Goal: Task Accomplishment & Management: Manage account settings

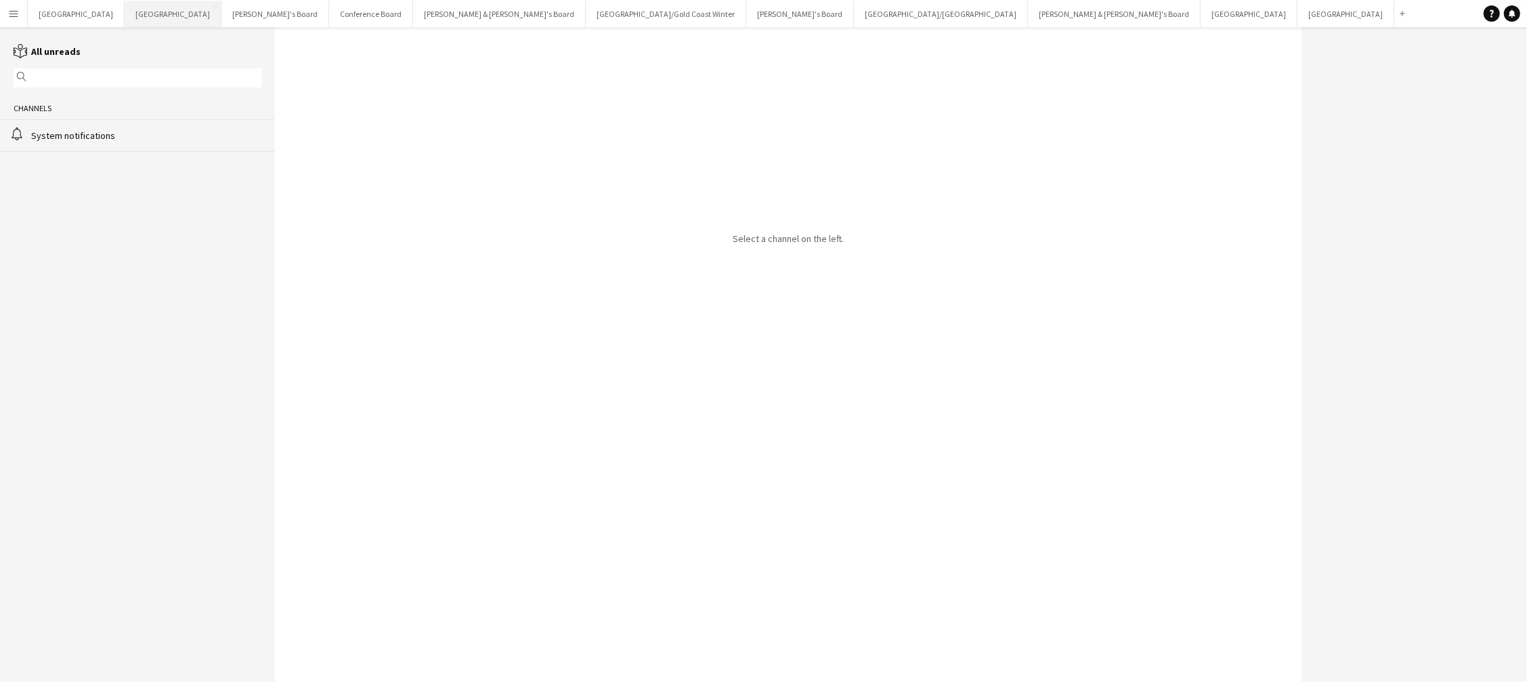
click at [125, 16] on button "Melbourne Close" at bounding box center [173, 14] width 97 height 26
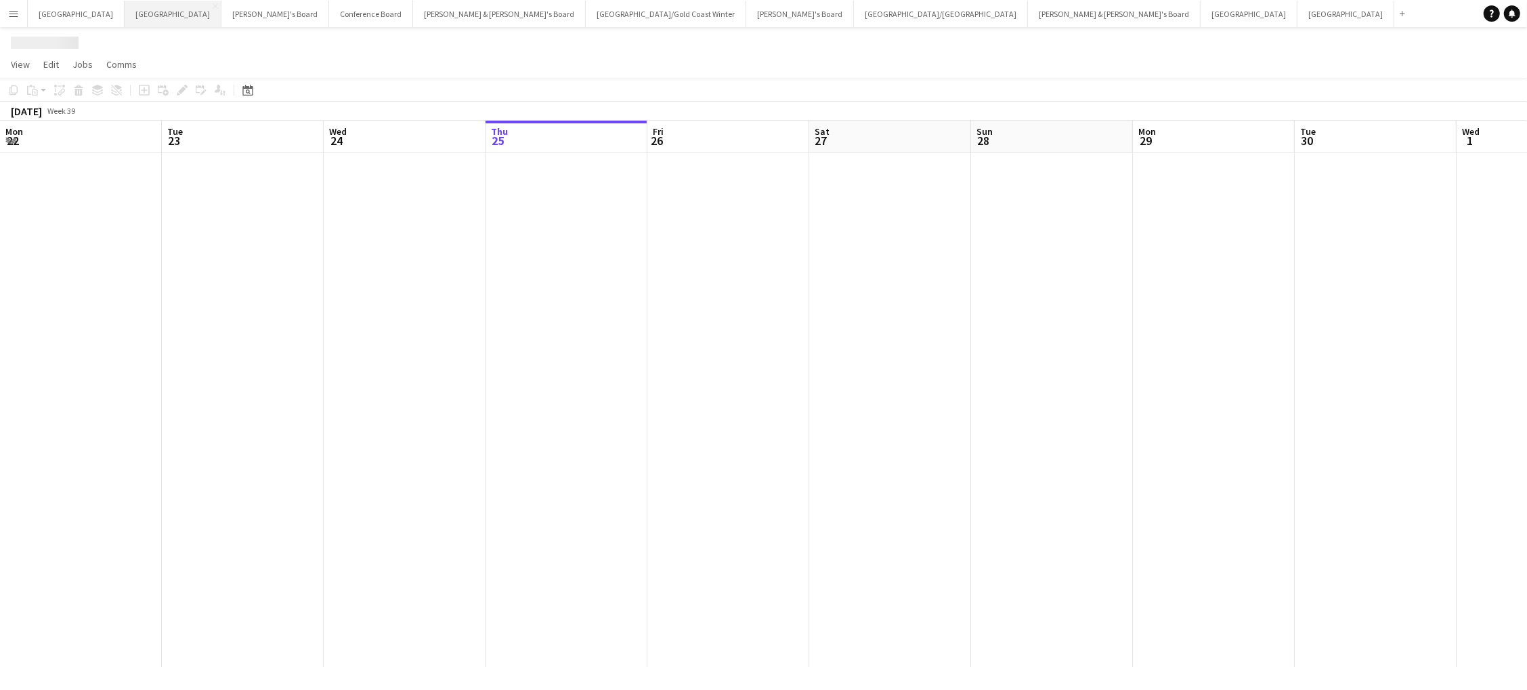
scroll to position [0, 323]
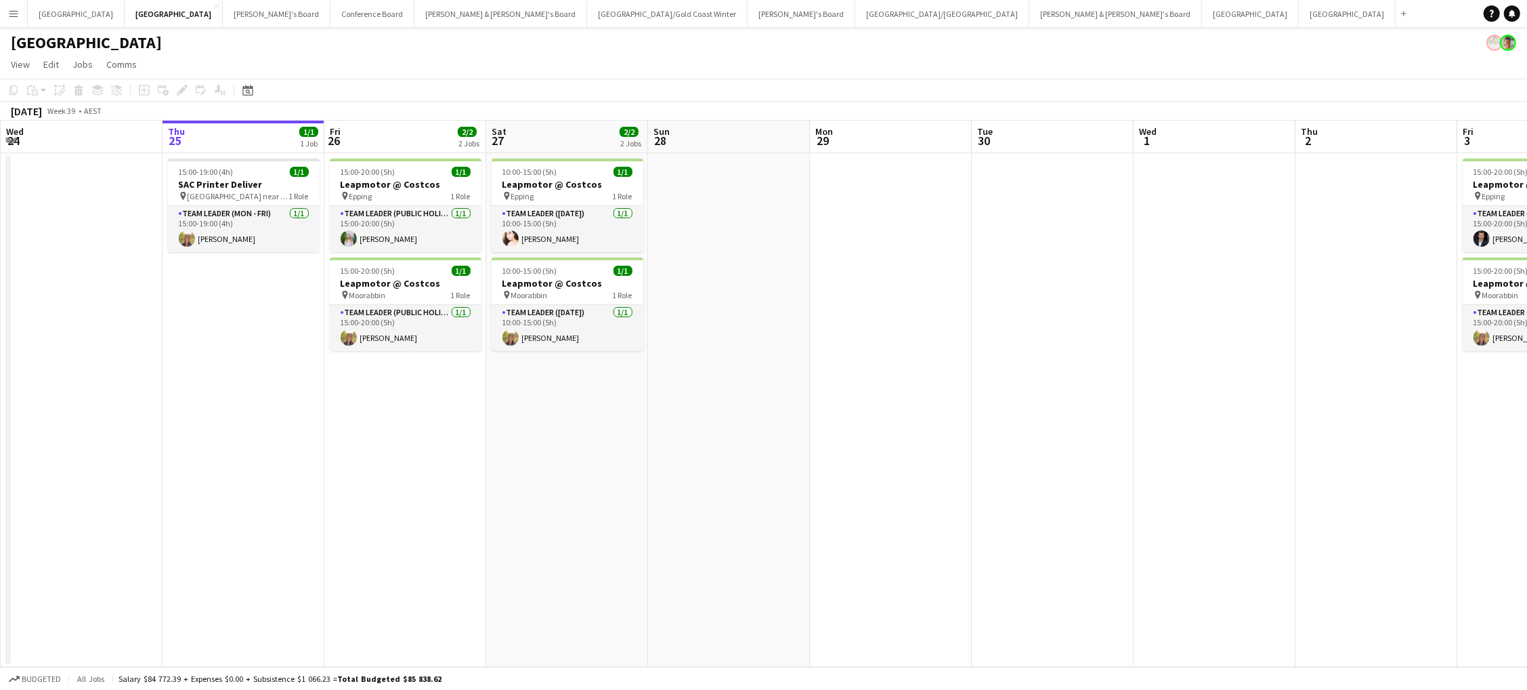
click at [925, 270] on app-date-cell at bounding box center [891, 409] width 162 height 513
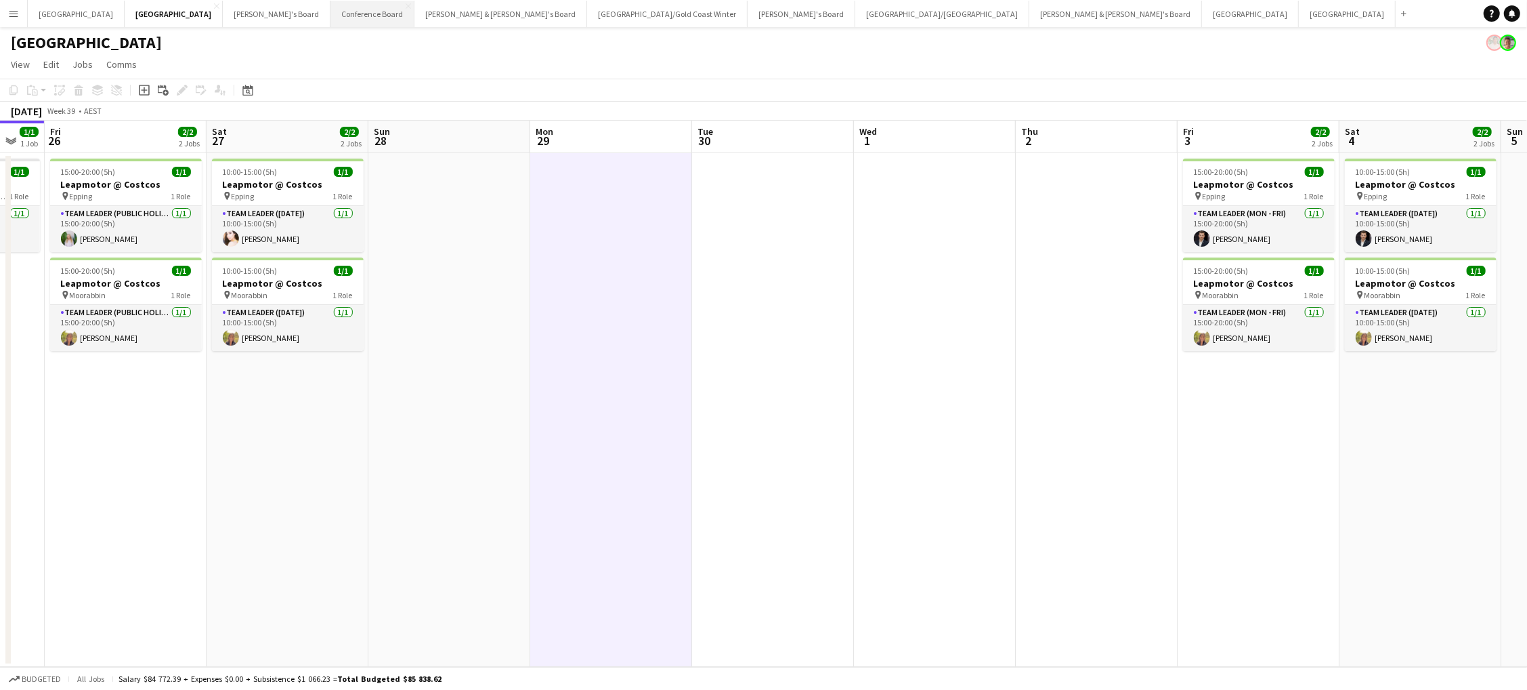
scroll to position [0, 0]
click at [223, 17] on button "Tennille's Board Close" at bounding box center [277, 14] width 108 height 26
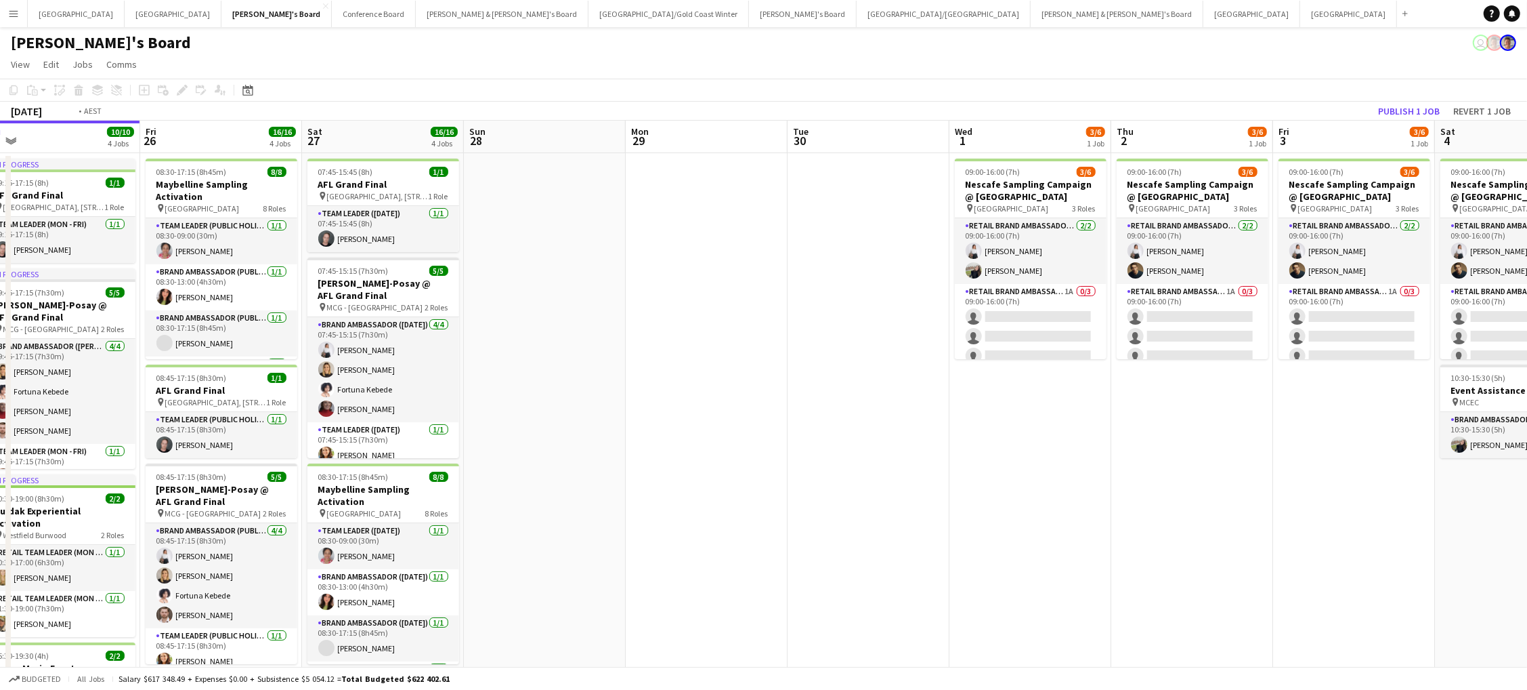
scroll to position [0, 490]
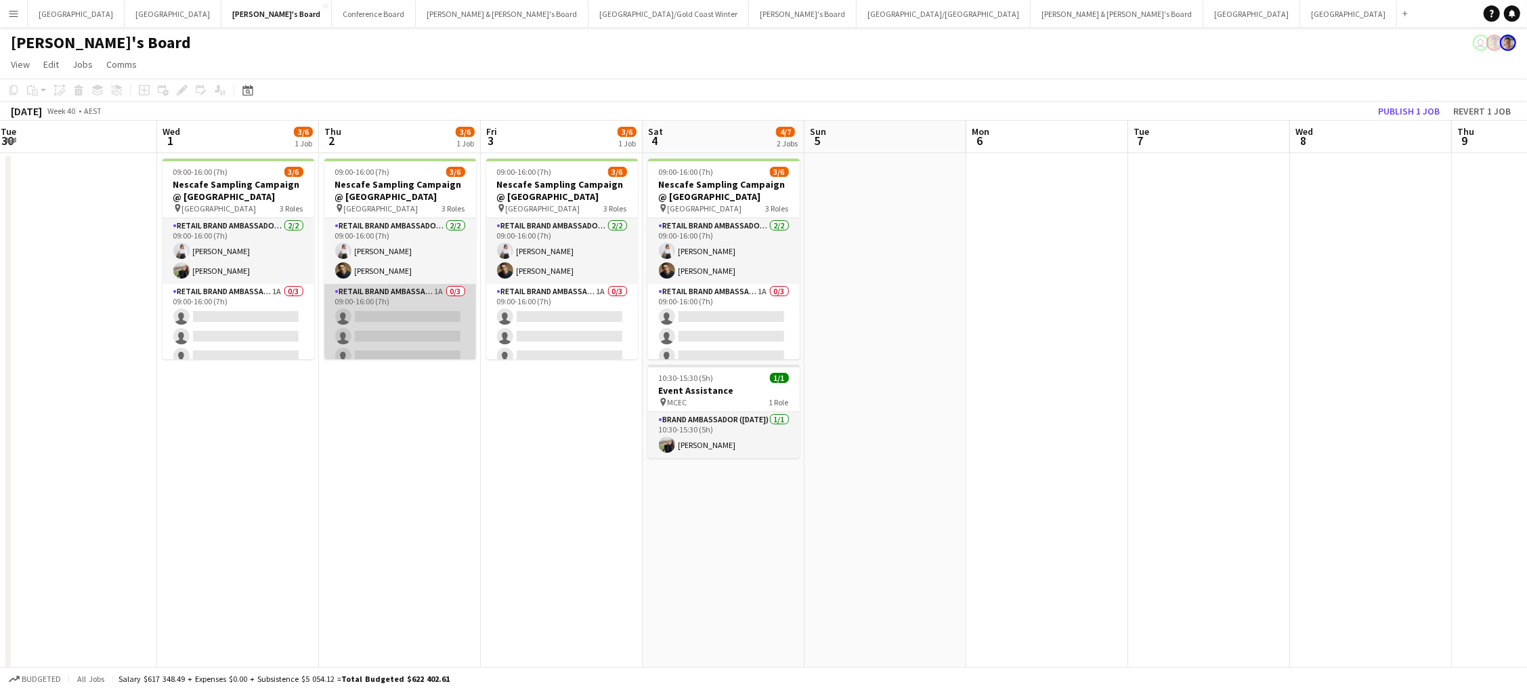
click at [358, 322] on app-card-role "RETAIL Brand Ambassador (Mon - Fri) 1A 0/3 09:00-16:00 (7h) single-neutral-acti…" at bounding box center [400, 326] width 152 height 85
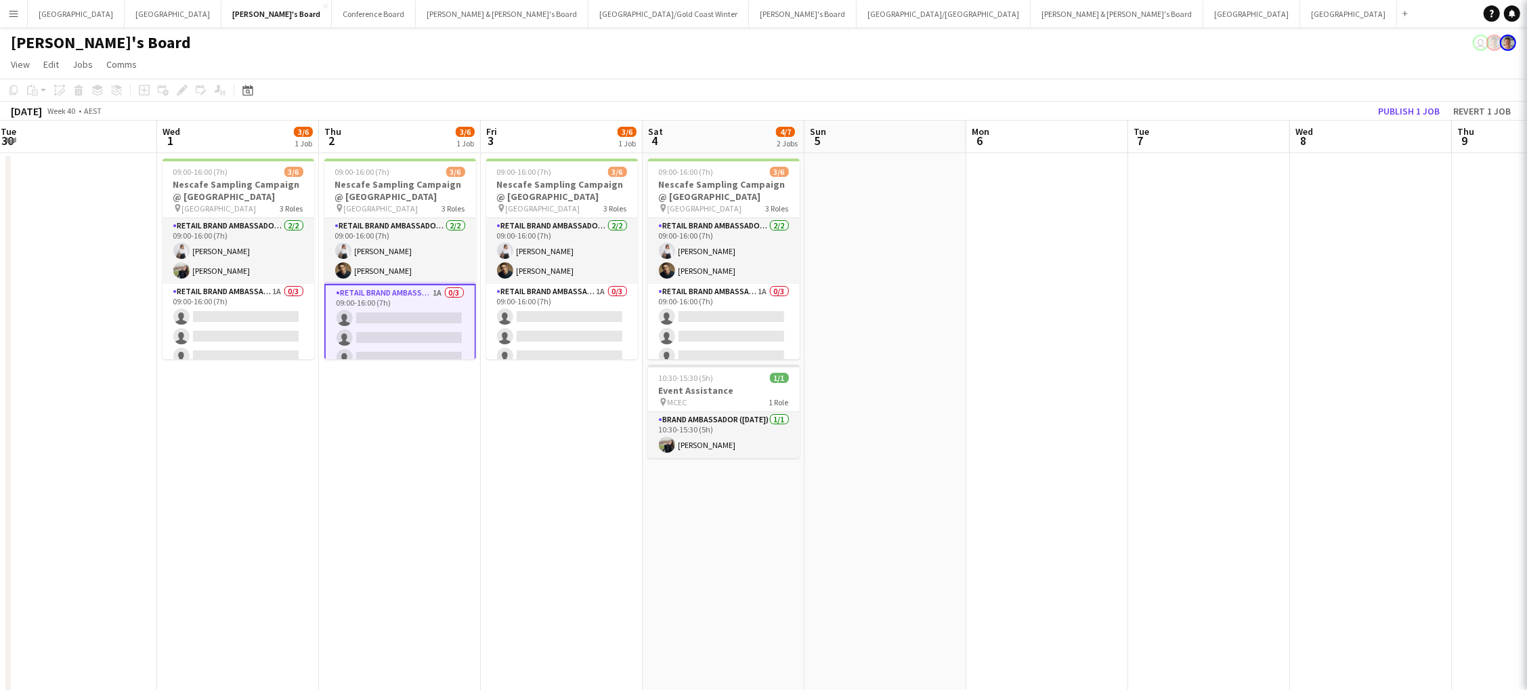
scroll to position [0, 490]
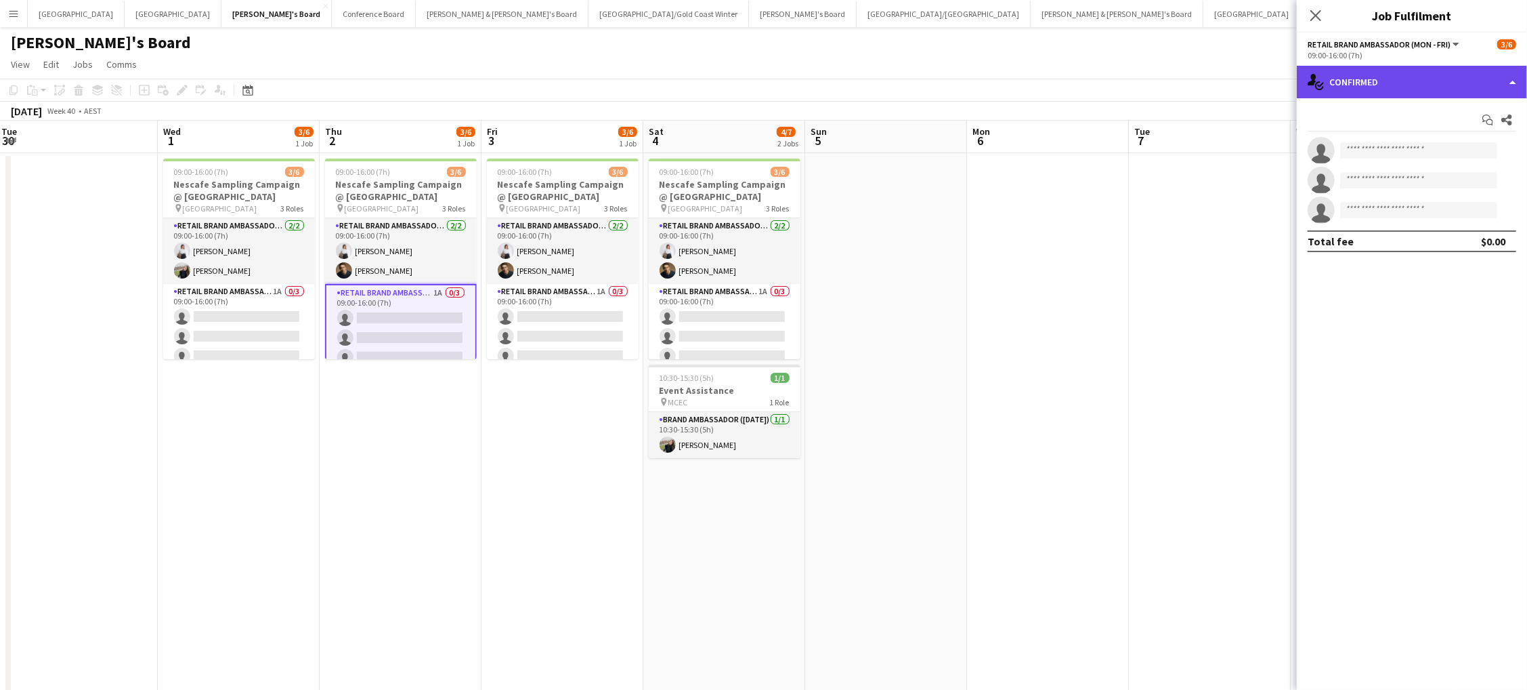
click at [1370, 83] on div "single-neutral-actions-check-2 Confirmed" at bounding box center [1412, 82] width 230 height 33
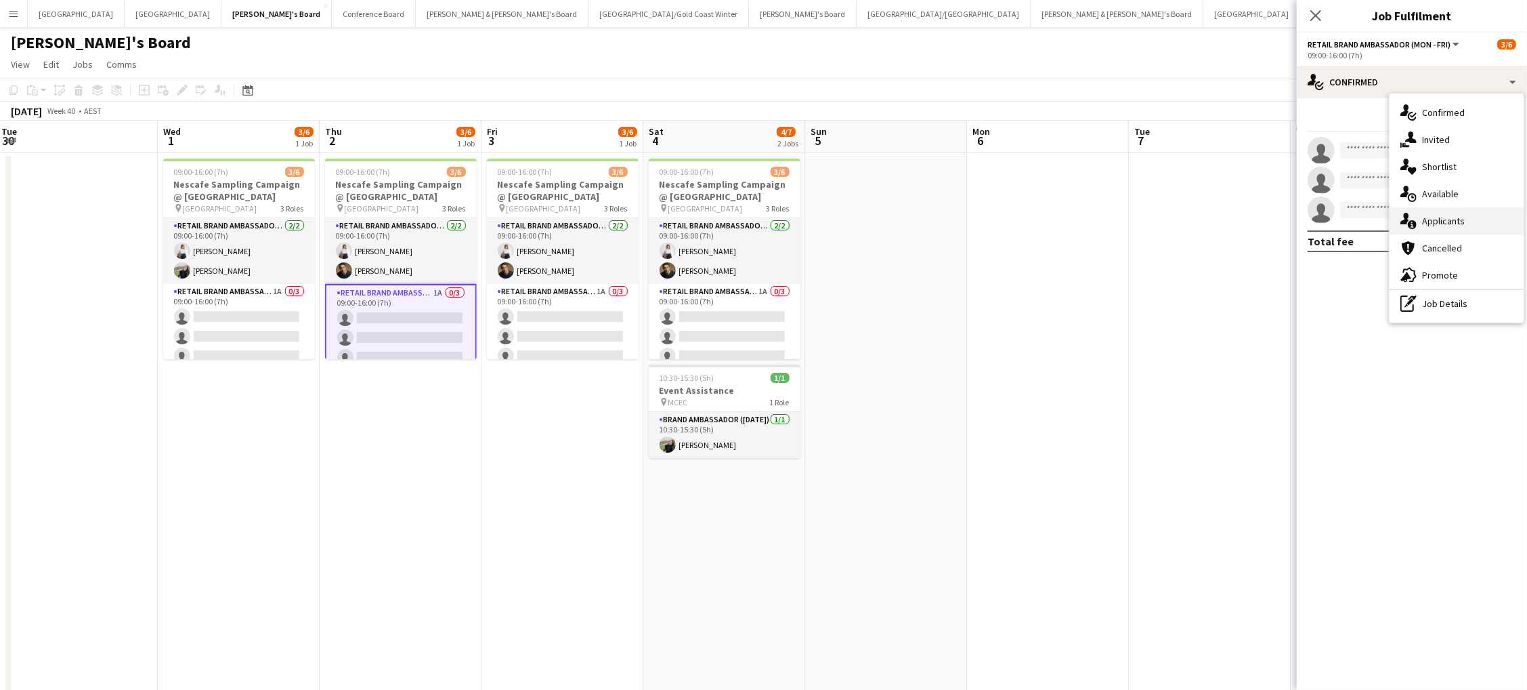
click at [1446, 222] on span "Applicants" at bounding box center [1443, 221] width 43 height 12
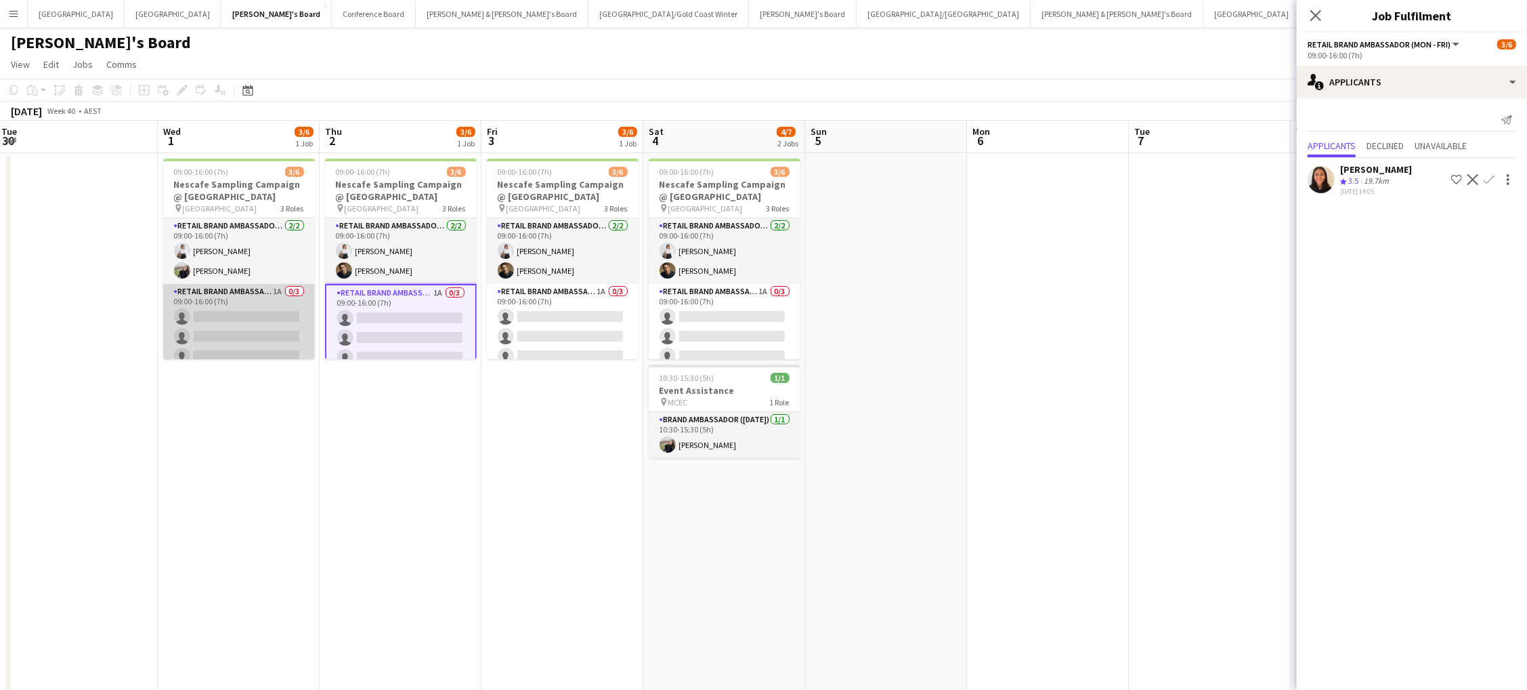
click at [249, 322] on app-card-role "RETAIL Brand Ambassador (Mon - Fri) 1A 0/3 09:00-16:00 (7h) single-neutral-acti…" at bounding box center [239, 326] width 152 height 85
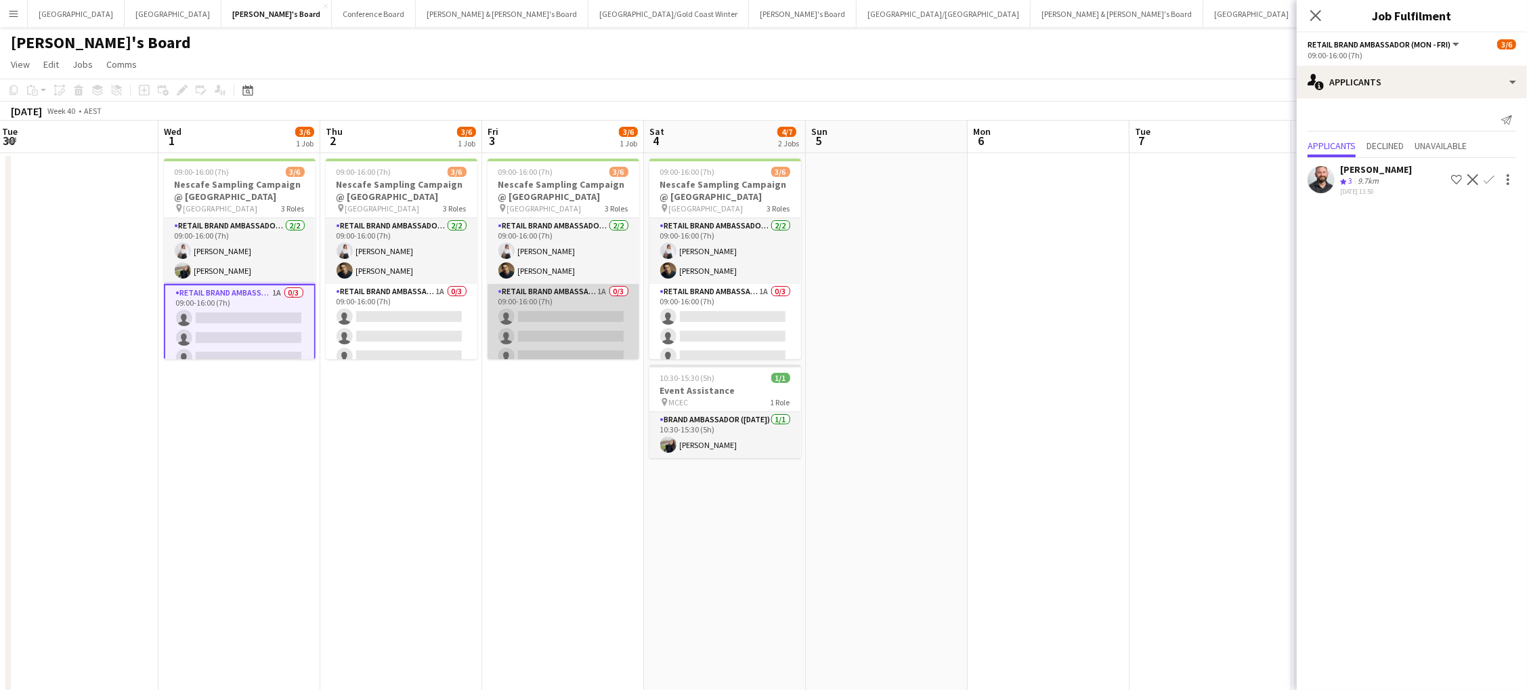
click at [536, 316] on app-card-role "RETAIL Brand Ambassador (Mon - Fri) 1A 0/3 09:00-16:00 (7h) single-neutral-acti…" at bounding box center [564, 326] width 152 height 85
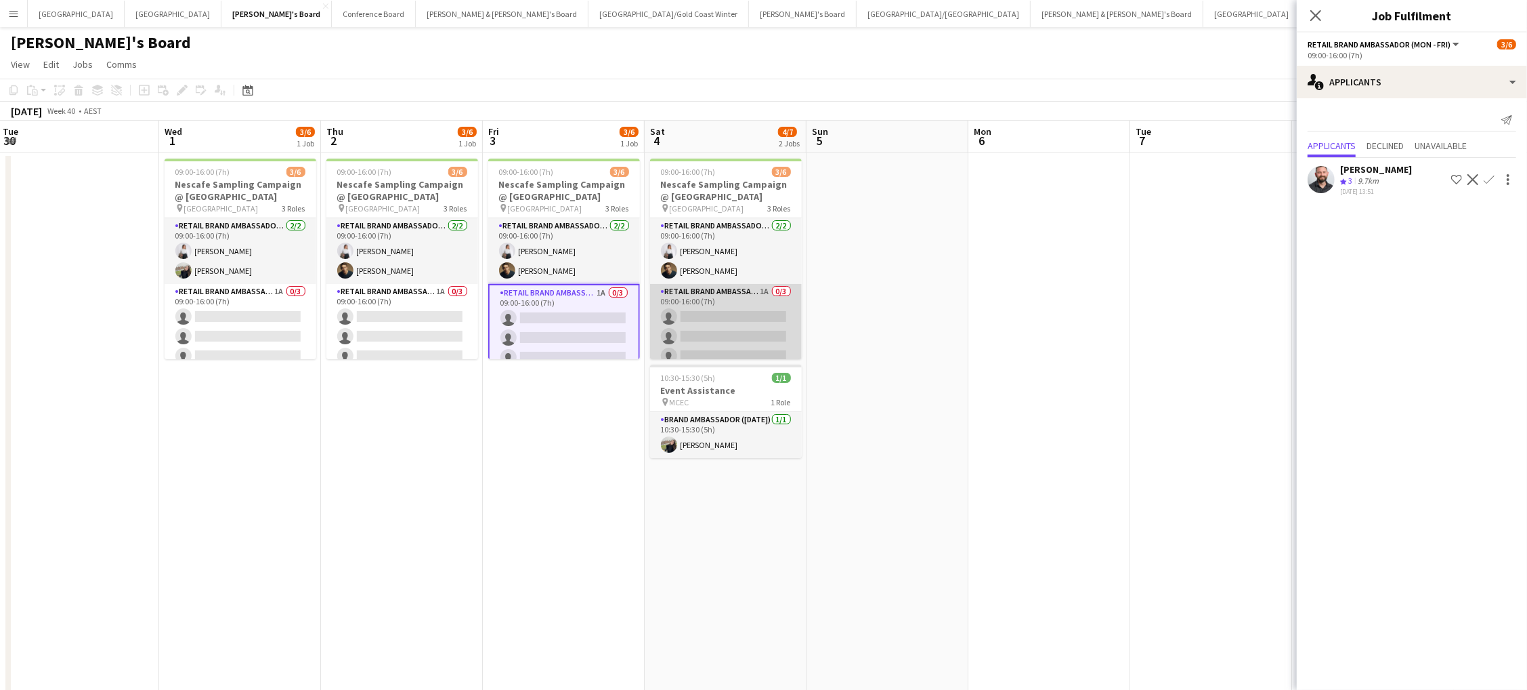
click at [709, 319] on app-card-role "RETAIL Brand Ambassador (Saturday) 1A 0/3 09:00-16:00 (7h) single-neutral-actio…" at bounding box center [726, 326] width 152 height 85
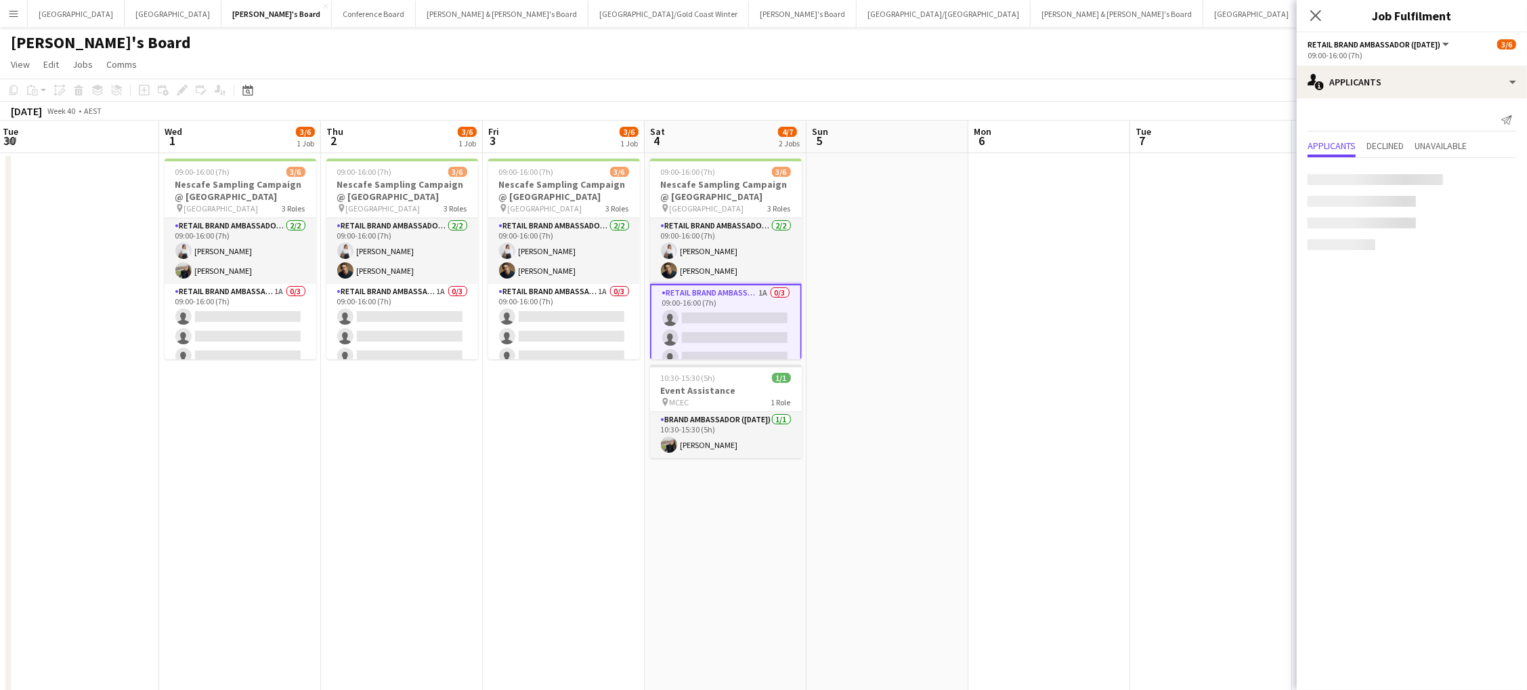
scroll to position [0, 488]
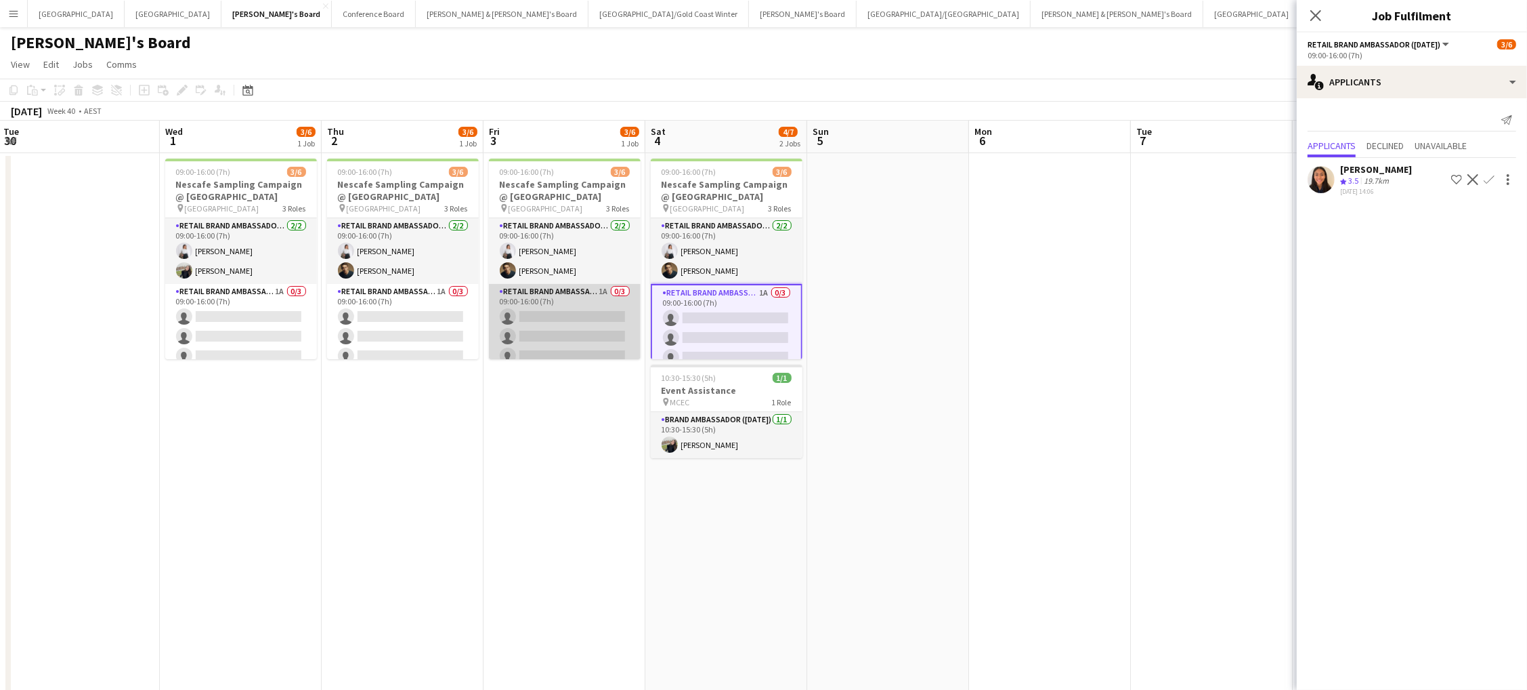
click at [612, 318] on app-card-role "RETAIL Brand Ambassador (Mon - Fri) 1A 0/3 09:00-16:00 (7h) single-neutral-acti…" at bounding box center [565, 326] width 152 height 85
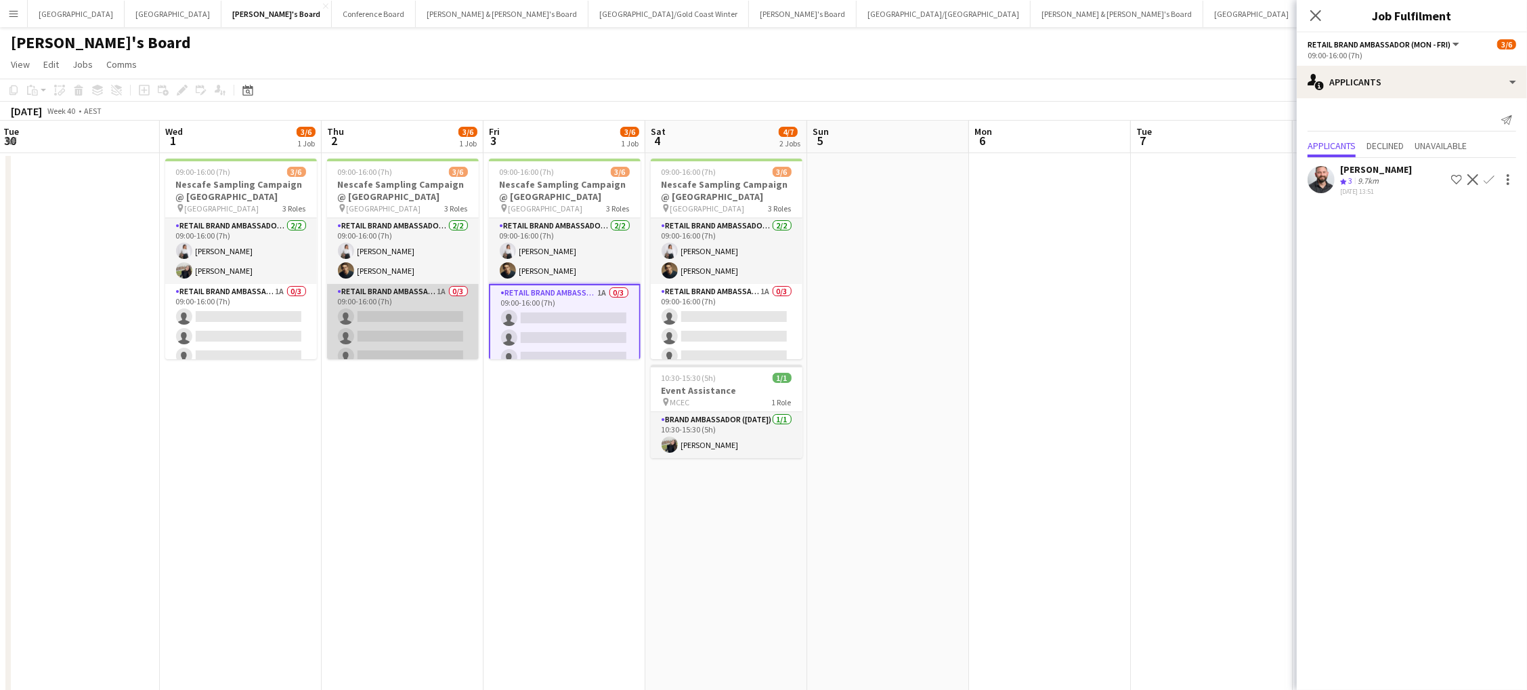
click at [425, 316] on app-card-role "RETAIL Brand Ambassador (Mon - Fri) 1A 0/3 09:00-16:00 (7h) single-neutral-acti…" at bounding box center [403, 326] width 152 height 85
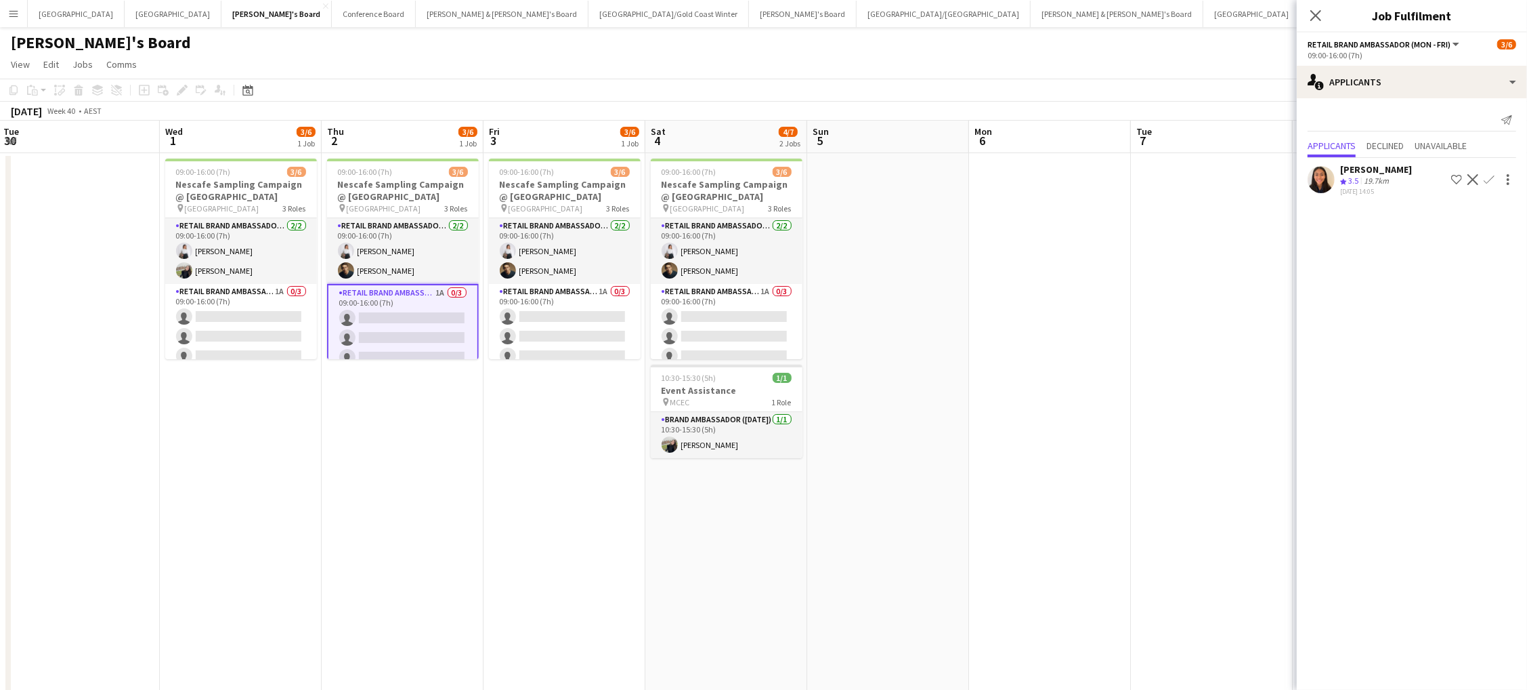
scroll to position [0, 0]
click at [704, 329] on app-card-role "RETAIL Brand Ambassador (Saturday) 1A 0/3 09:00-16:00 (7h) single-neutral-actio…" at bounding box center [727, 326] width 152 height 85
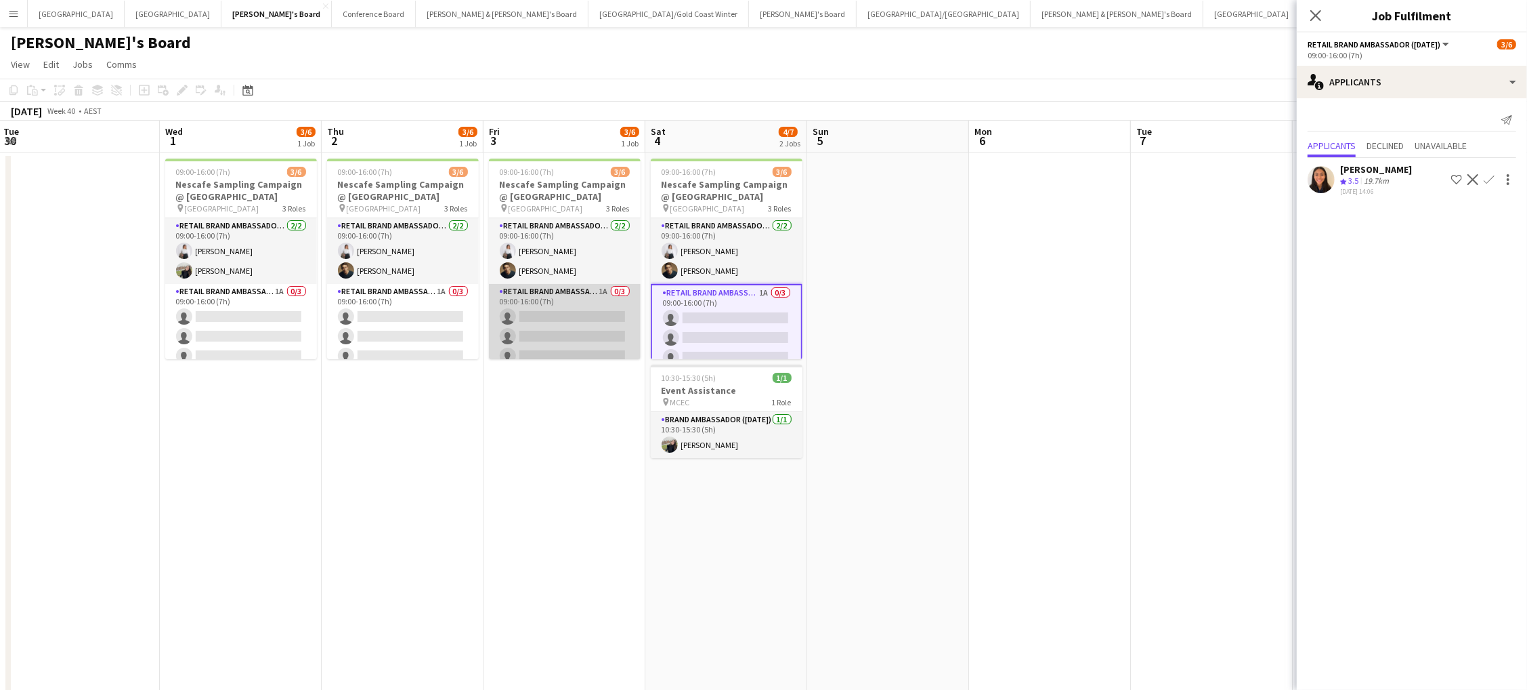
click at [598, 329] on app-card-role "RETAIL Brand Ambassador (Mon - Fri) 1A 0/3 09:00-16:00 (7h) single-neutral-acti…" at bounding box center [565, 326] width 152 height 85
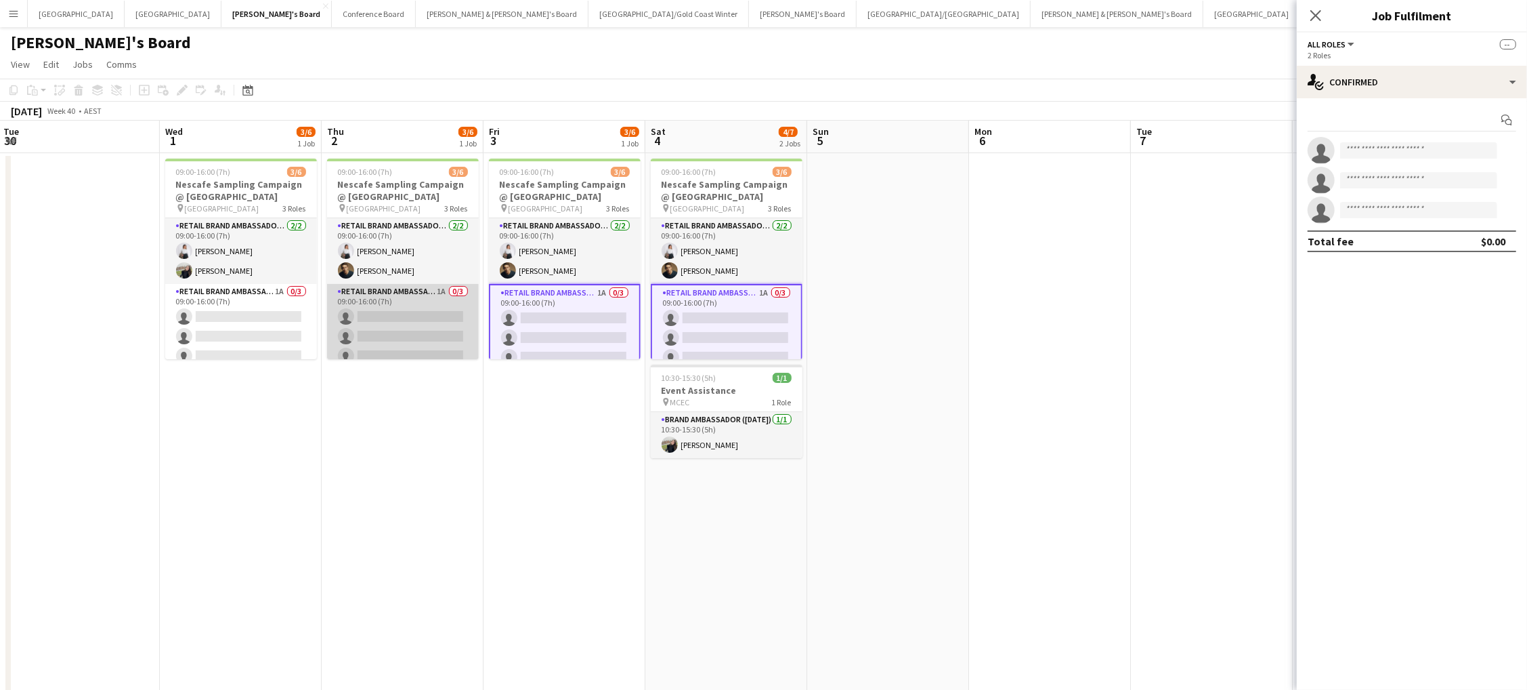
click at [371, 324] on app-card-role "RETAIL Brand Ambassador (Mon - Fri) 1A 0/3 09:00-16:00 (7h) single-neutral-acti…" at bounding box center [403, 326] width 152 height 85
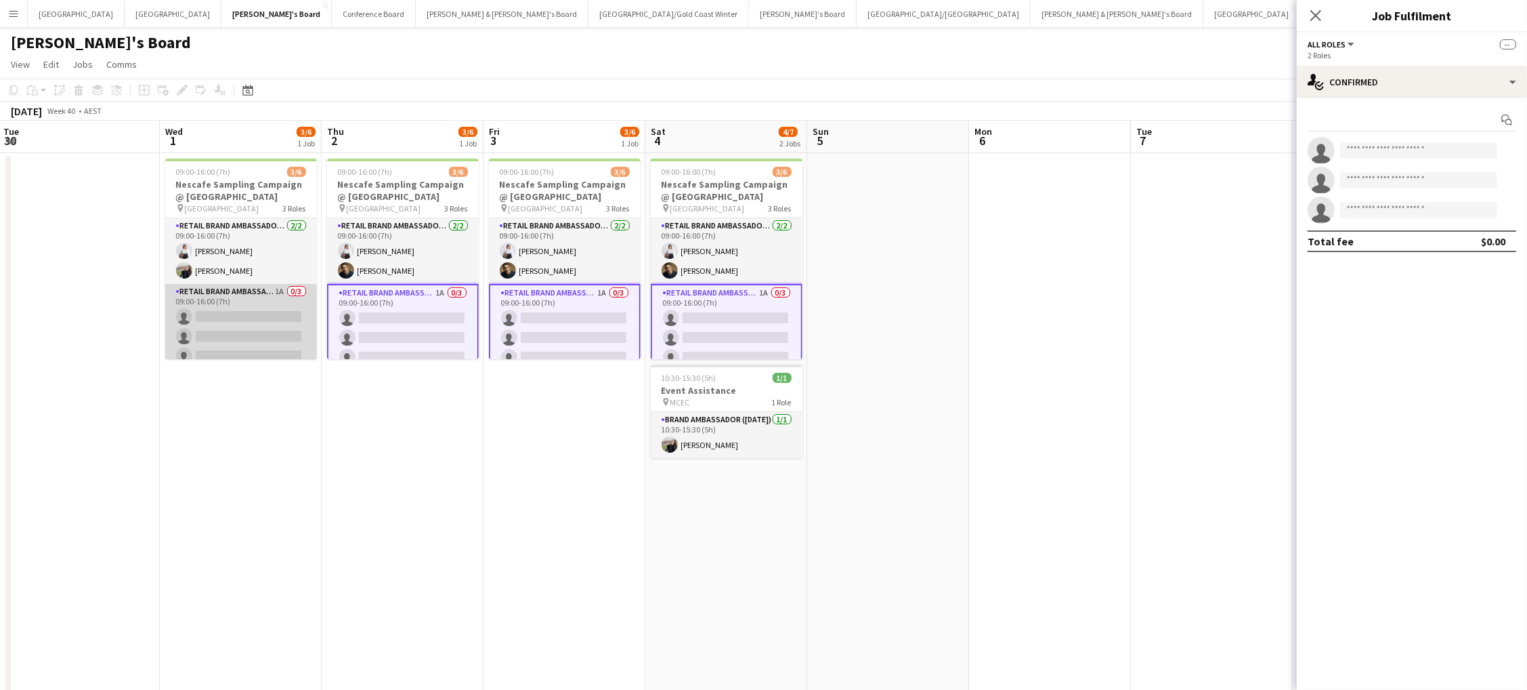
click at [301, 324] on app-card-role "RETAIL Brand Ambassador (Mon - Fri) 1A 0/3 09:00-16:00 (7h) single-neutral-acti…" at bounding box center [241, 326] width 152 height 85
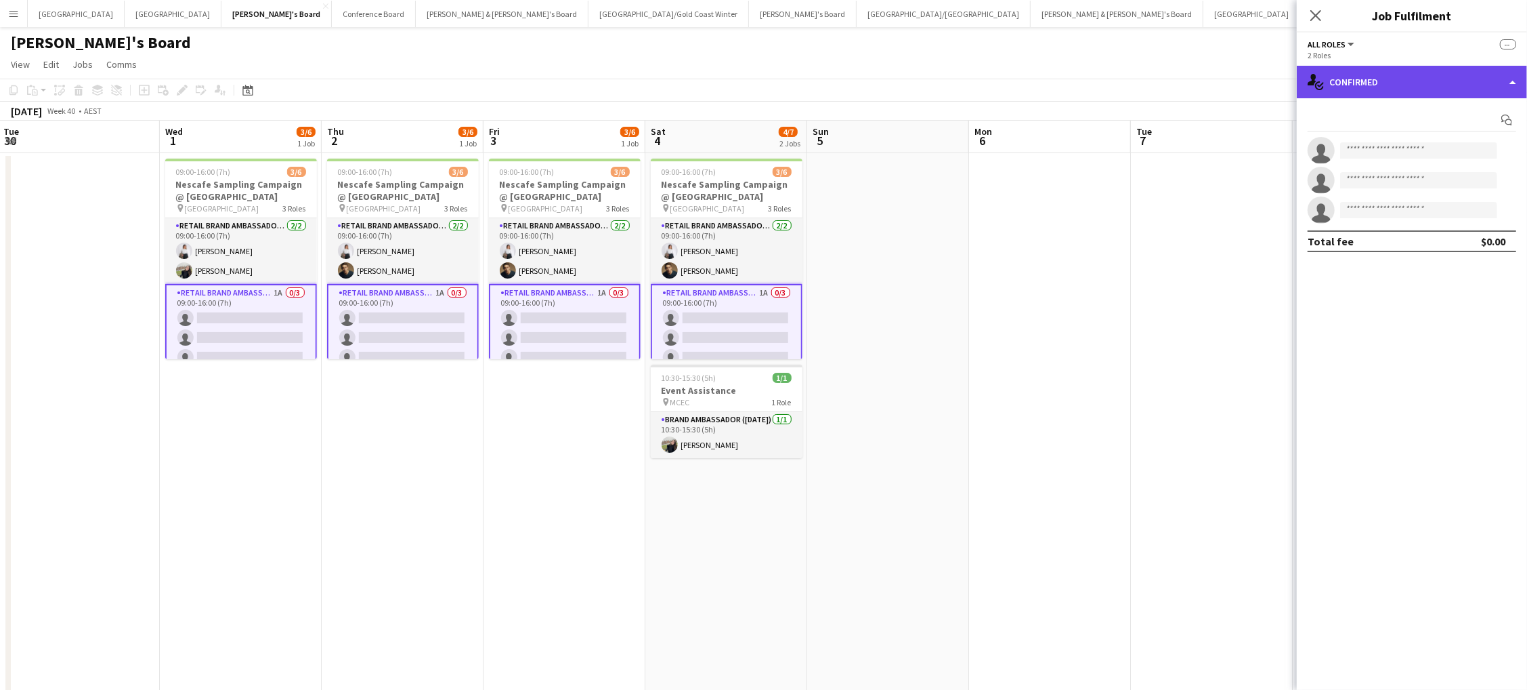
click at [1416, 80] on div "single-neutral-actions-check-2 Confirmed" at bounding box center [1412, 82] width 230 height 33
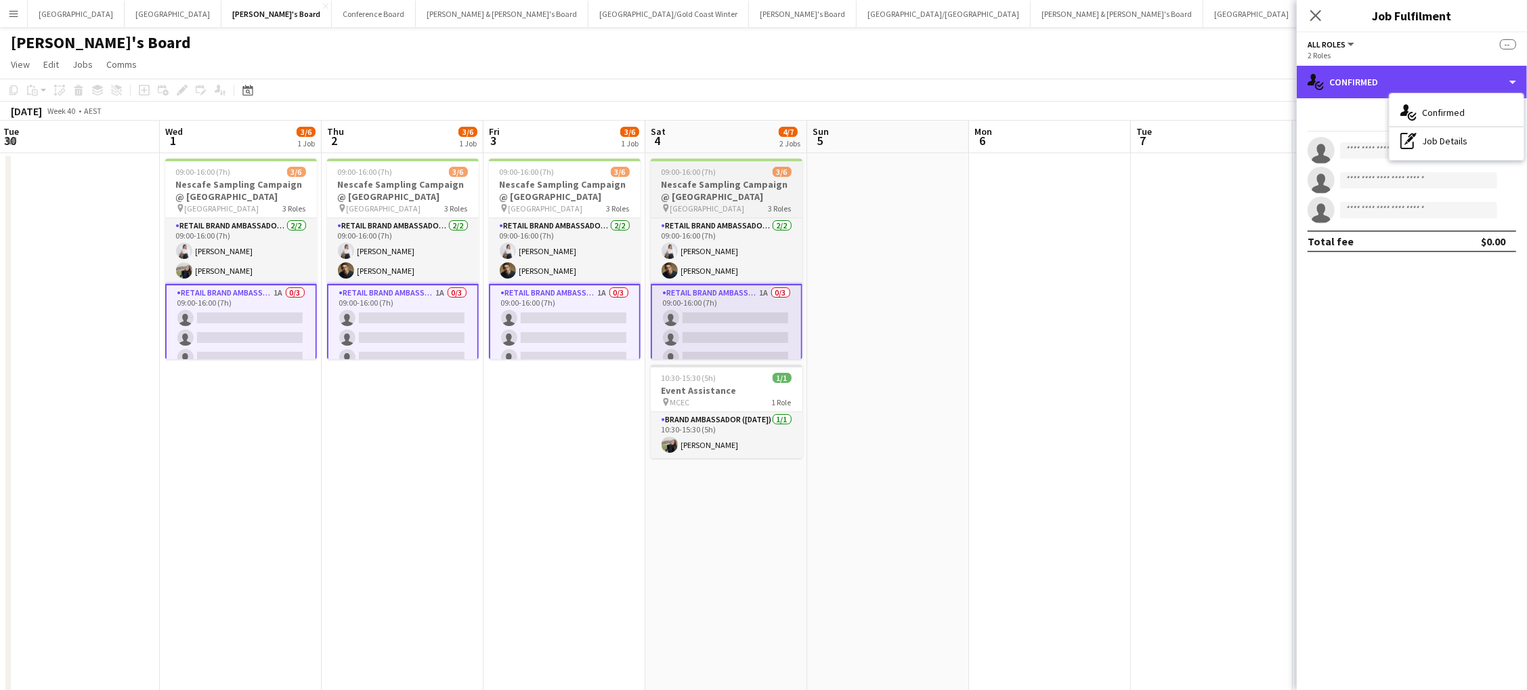
scroll to position [0, 489]
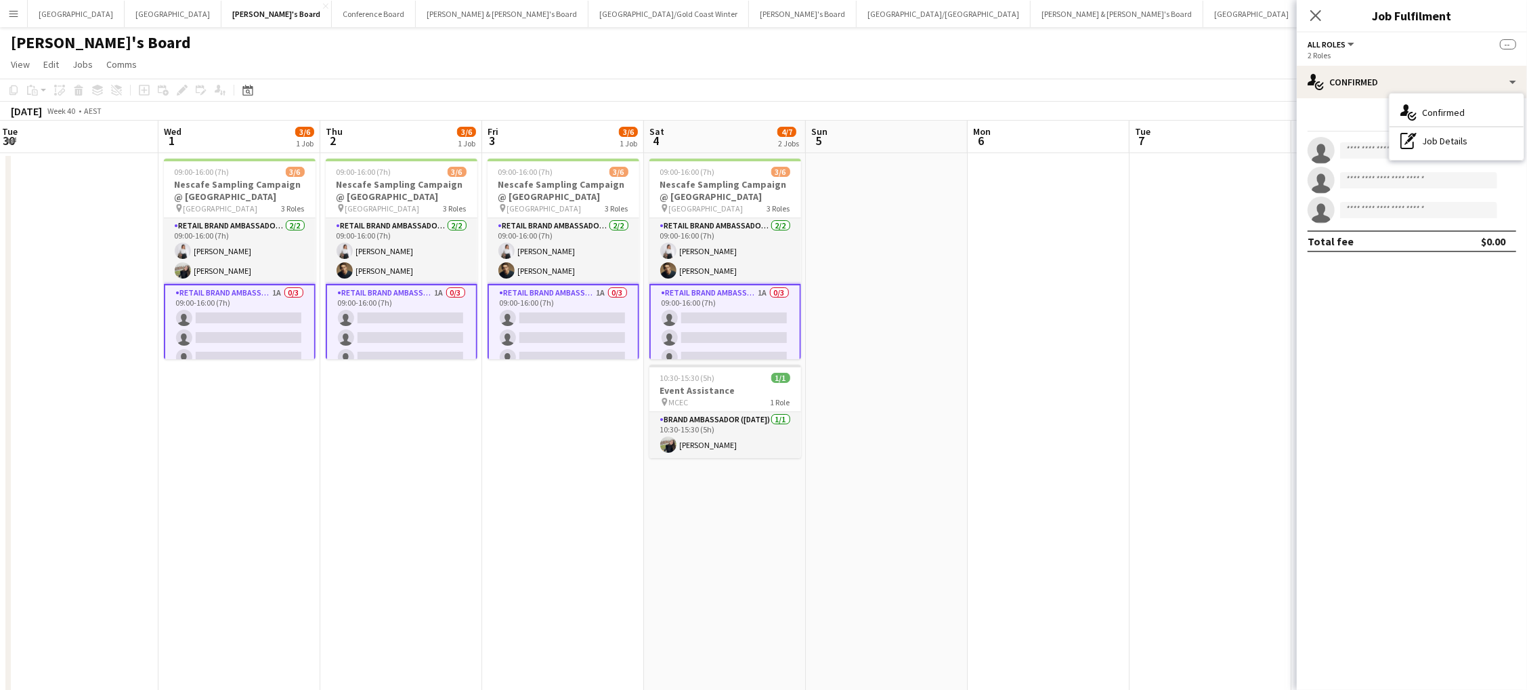
click at [755, 313] on app-card-role "RETAIL Brand Ambassador (Saturday) 1A 0/3 09:00-16:00 (7h) single-neutral-actio…" at bounding box center [726, 328] width 152 height 88
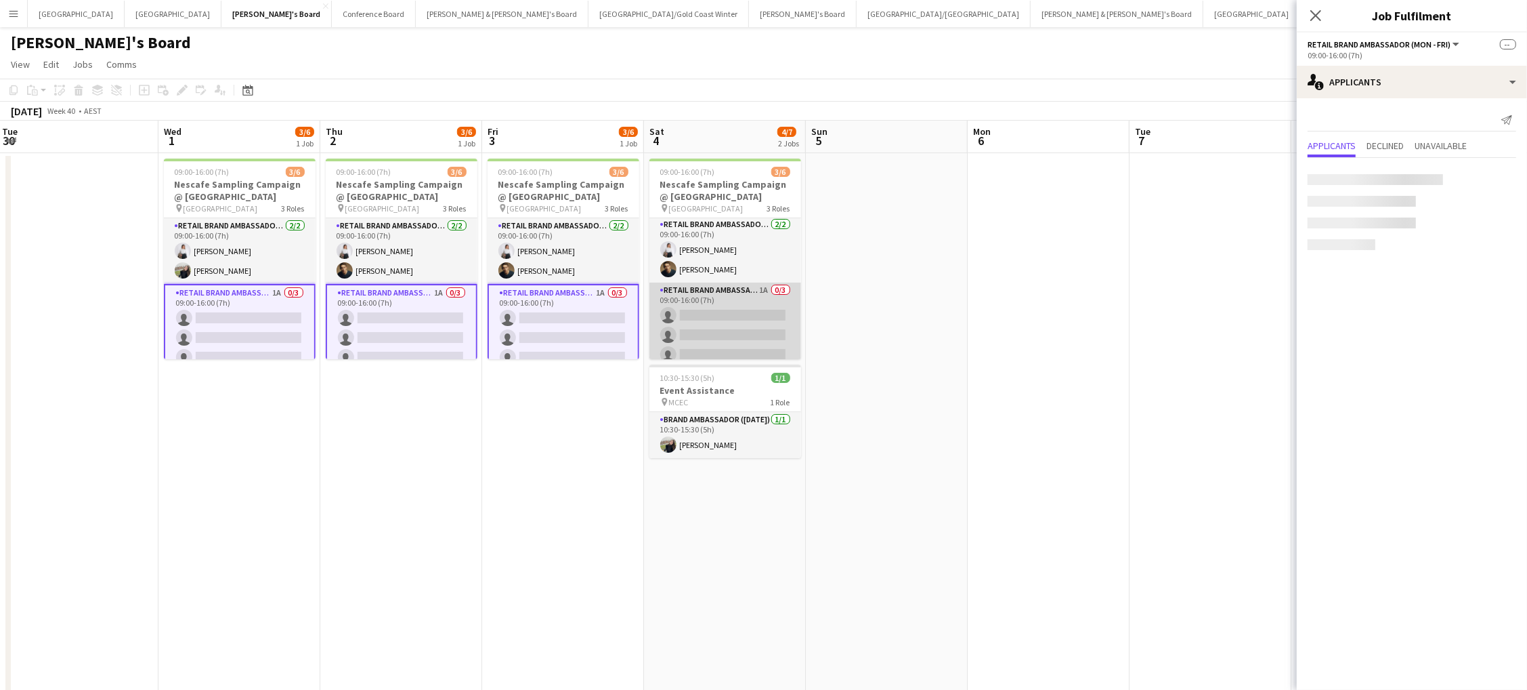
scroll to position [0, 0]
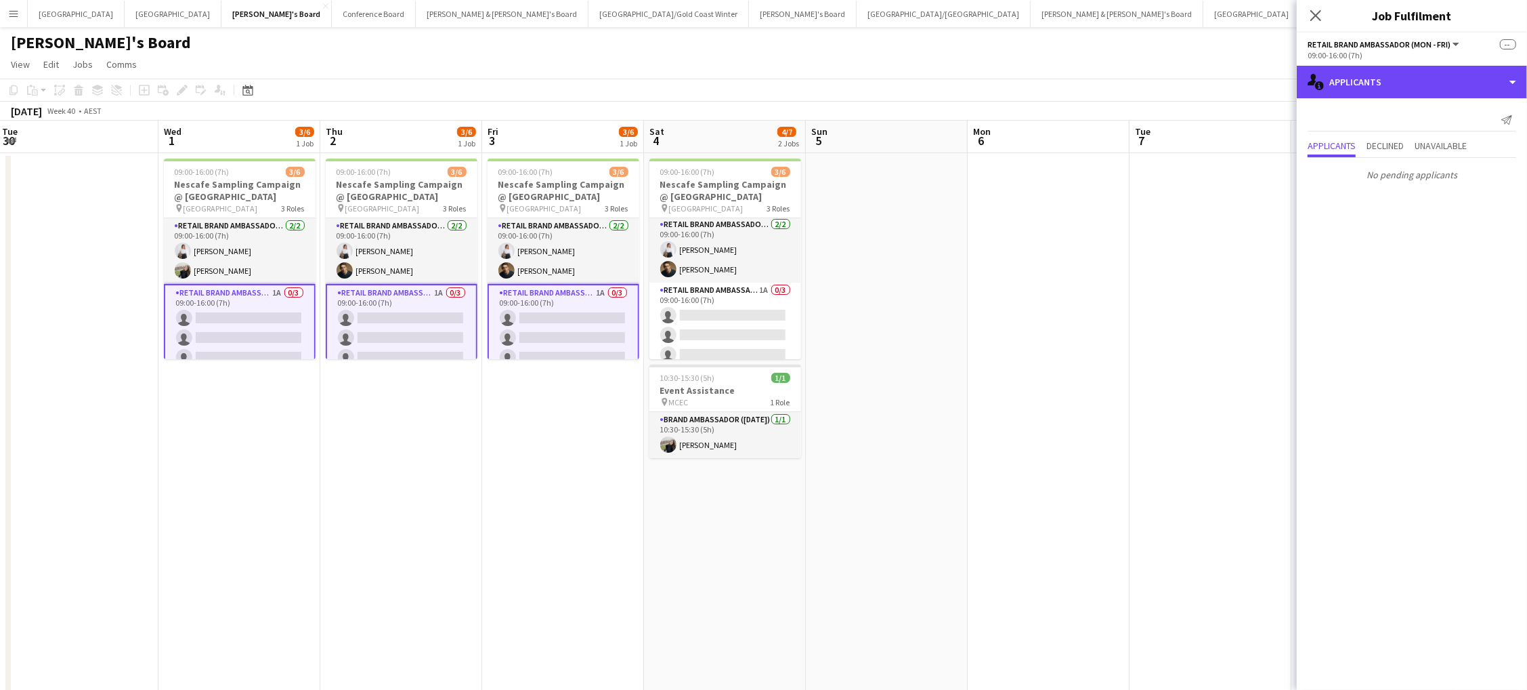
drag, startPoint x: 1378, startPoint y: 91, endPoint x: 1379, endPoint y: 109, distance: 18.3
click at [1378, 91] on div "single-neutral-actions-information Applicants" at bounding box center [1412, 82] width 230 height 33
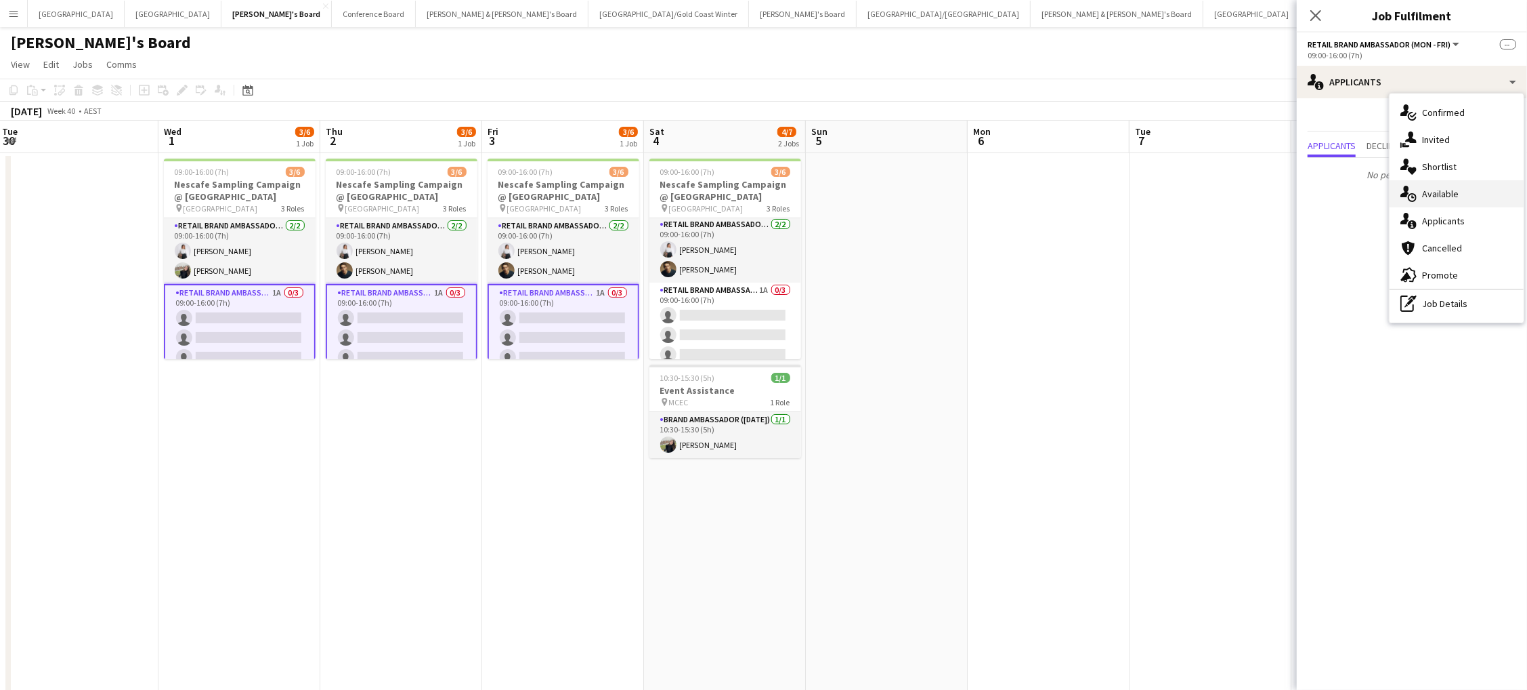
click at [1433, 192] on span "Available" at bounding box center [1440, 194] width 37 height 12
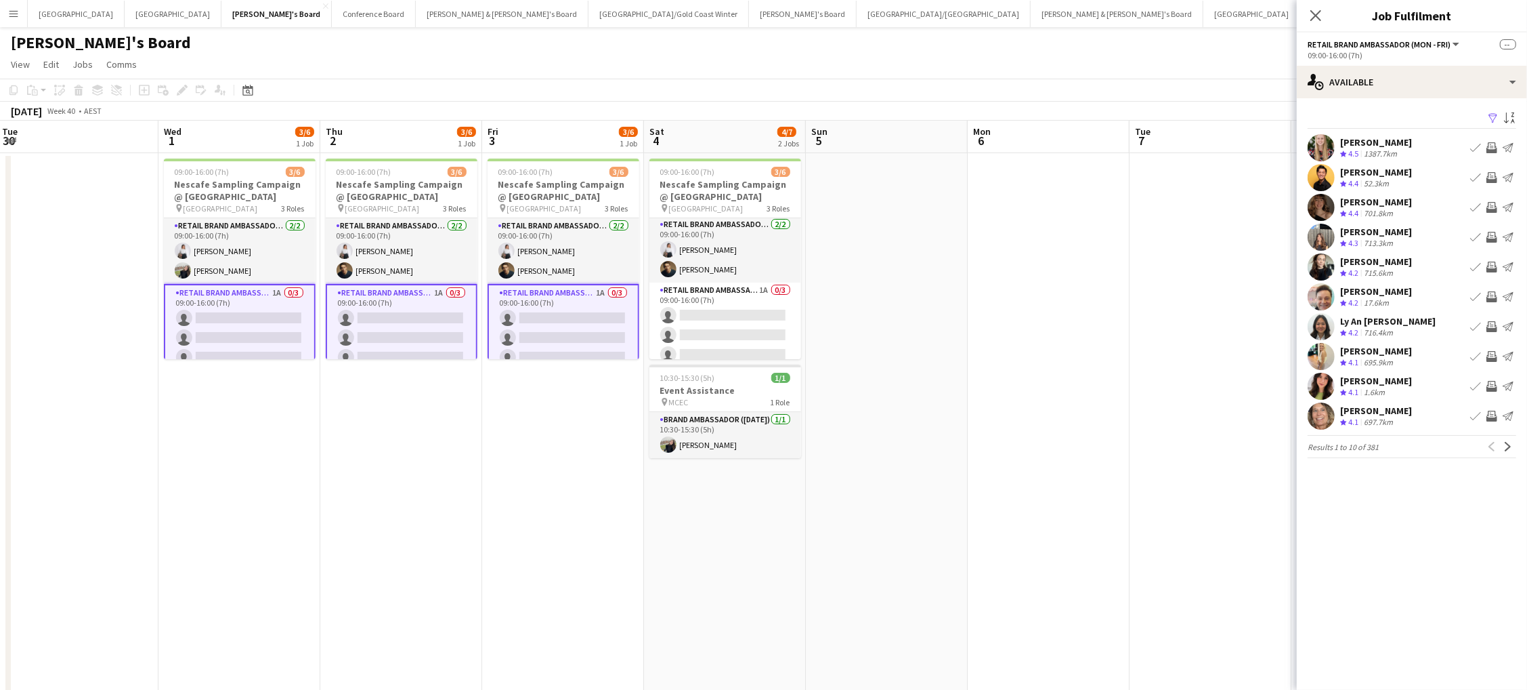
click at [1496, 115] on app-icon "Filter" at bounding box center [1493, 118] width 11 height 13
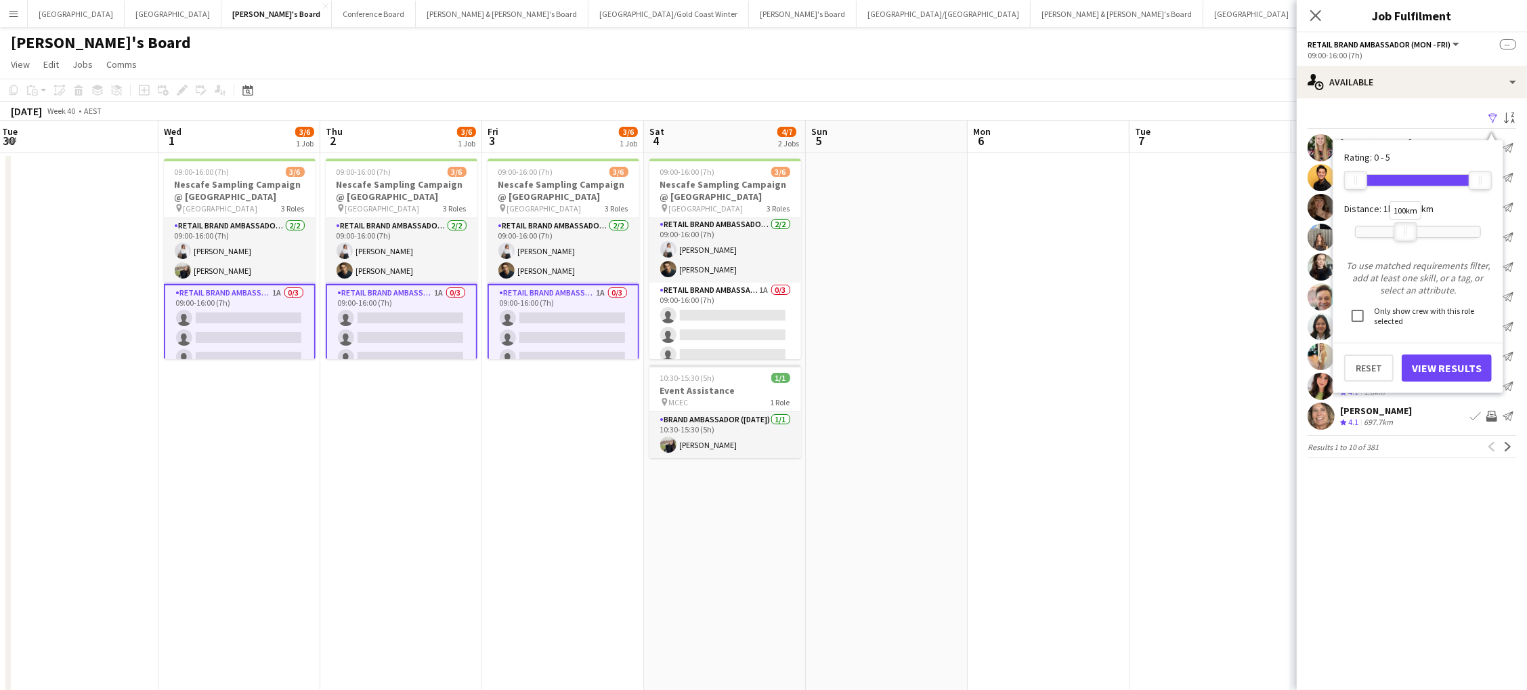
drag, startPoint x: 1476, startPoint y: 234, endPoint x: 1402, endPoint y: 233, distance: 73.8
click at [1402, 233] on div at bounding box center [1406, 232] width 22 height 18
click at [1420, 359] on button "View Results" at bounding box center [1447, 367] width 90 height 27
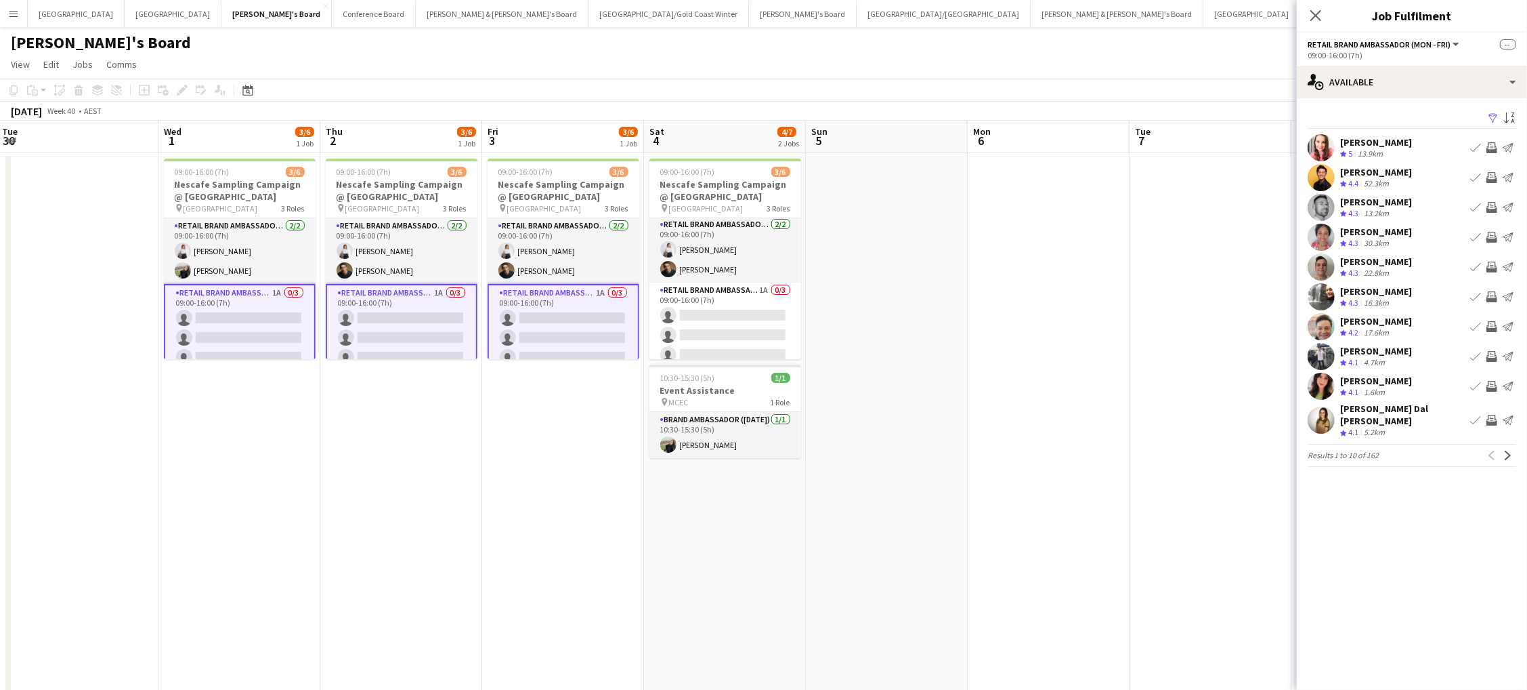
click at [1489, 233] on app-icon "Invite crew" at bounding box center [1492, 237] width 11 height 11
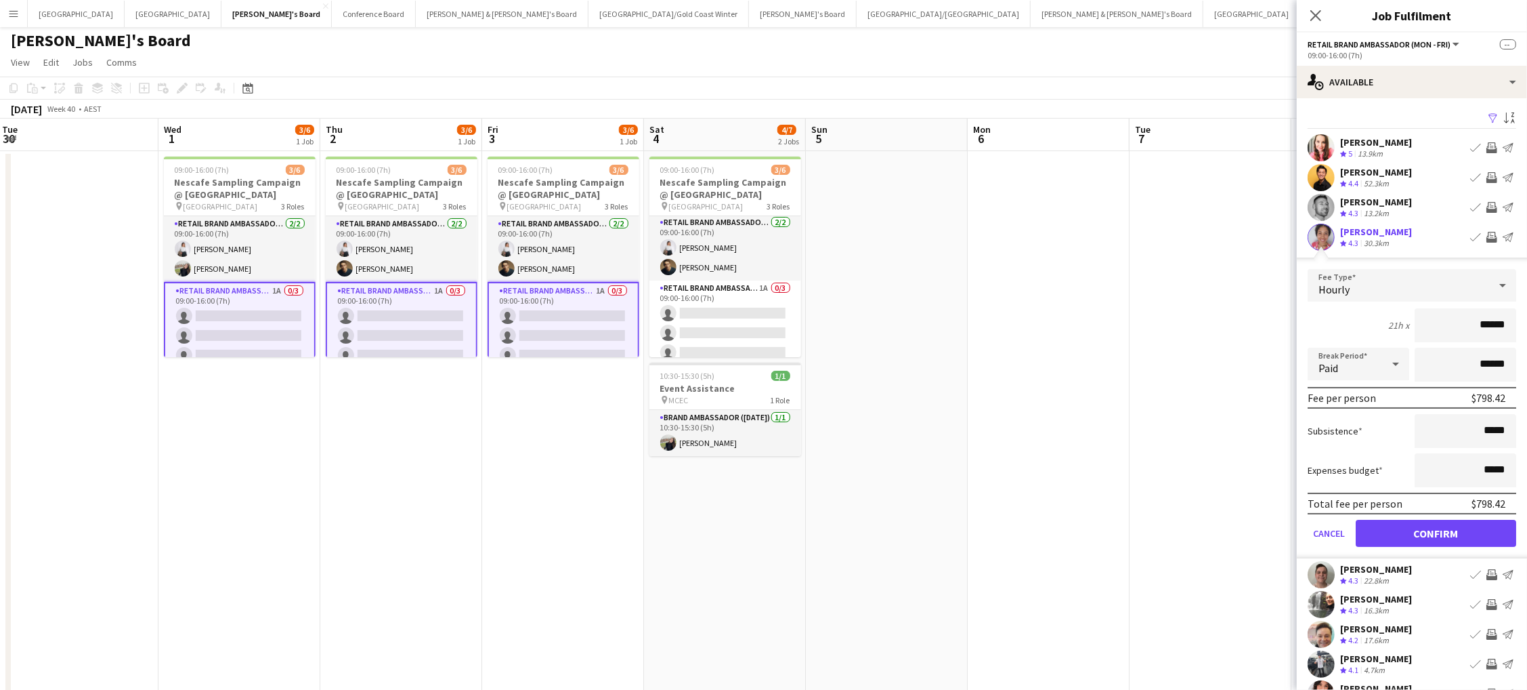
scroll to position [2, 1]
click at [1436, 529] on button "Confirm" at bounding box center [1436, 533] width 161 height 27
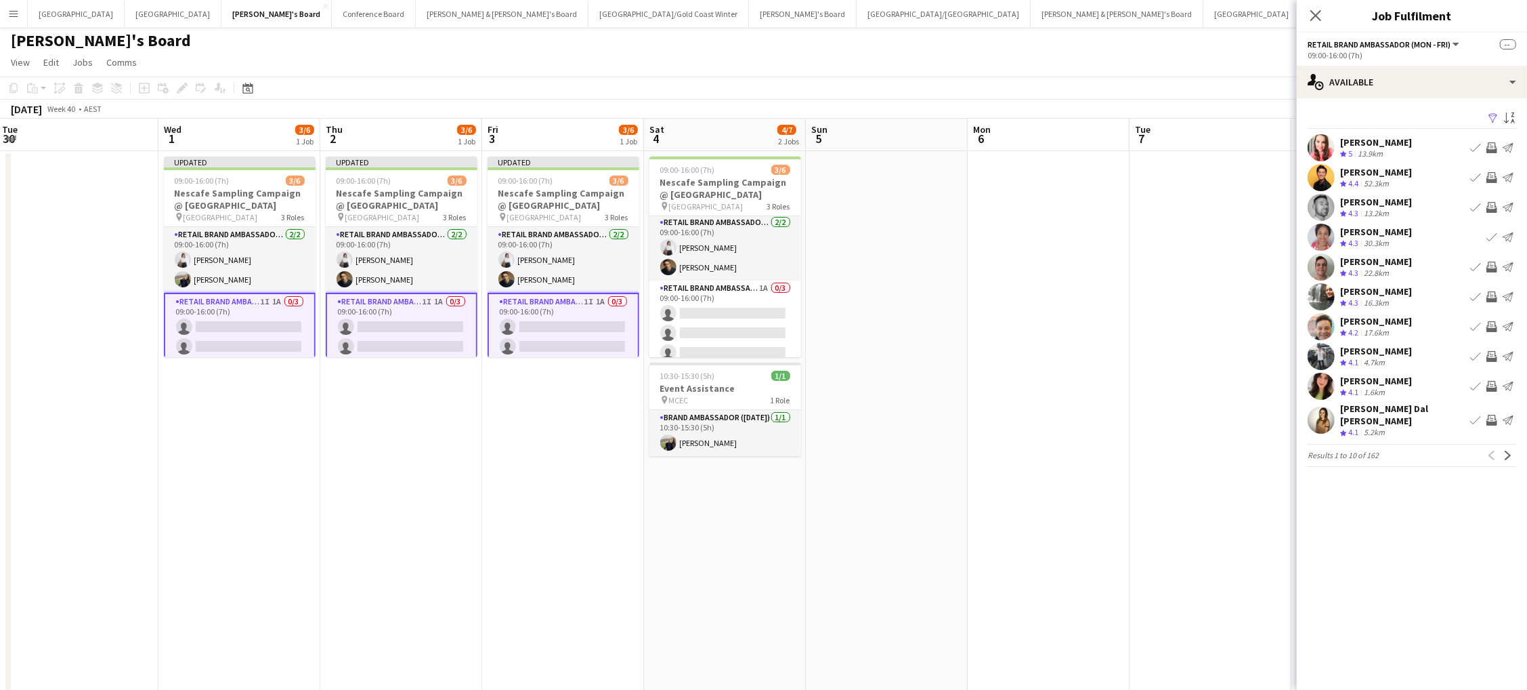
scroll to position [2, 0]
click at [1504, 450] on button "Next" at bounding box center [1508, 455] width 16 height 16
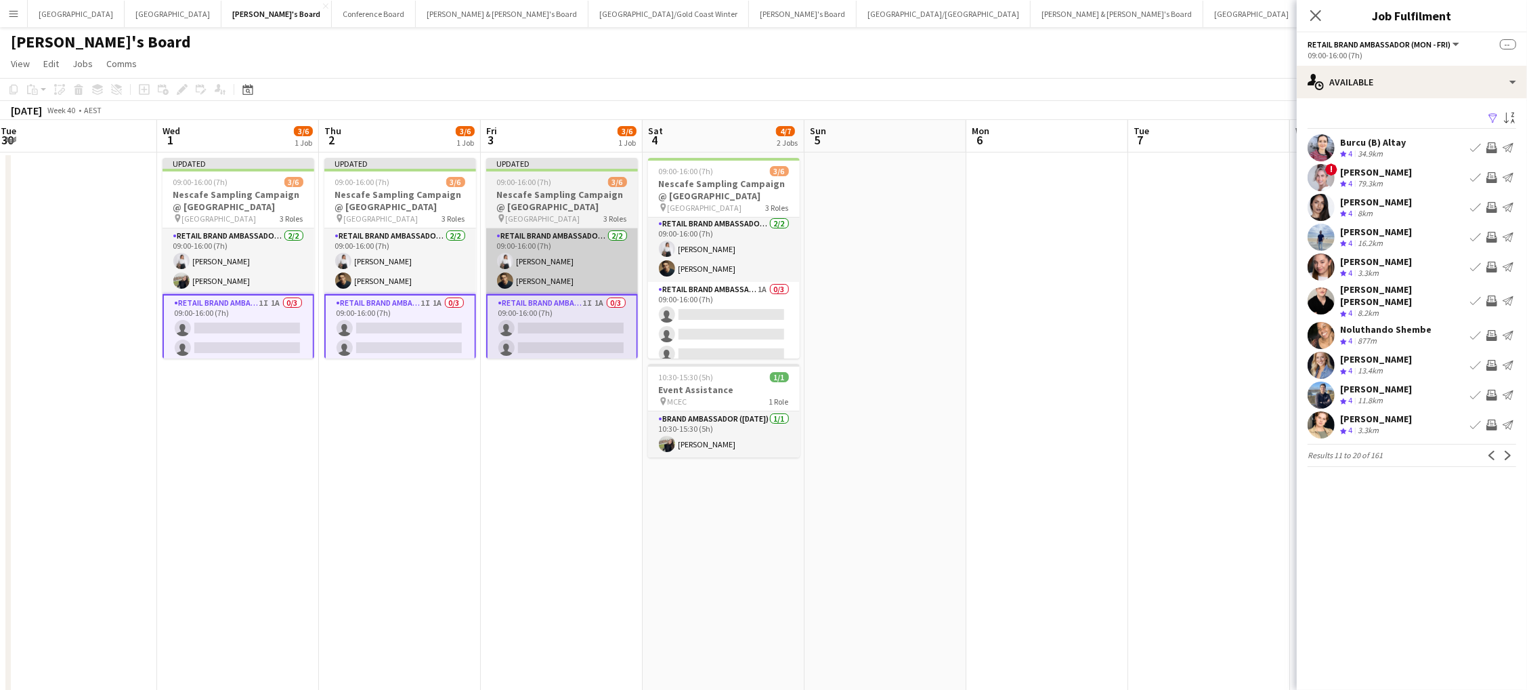
scroll to position [1, 0]
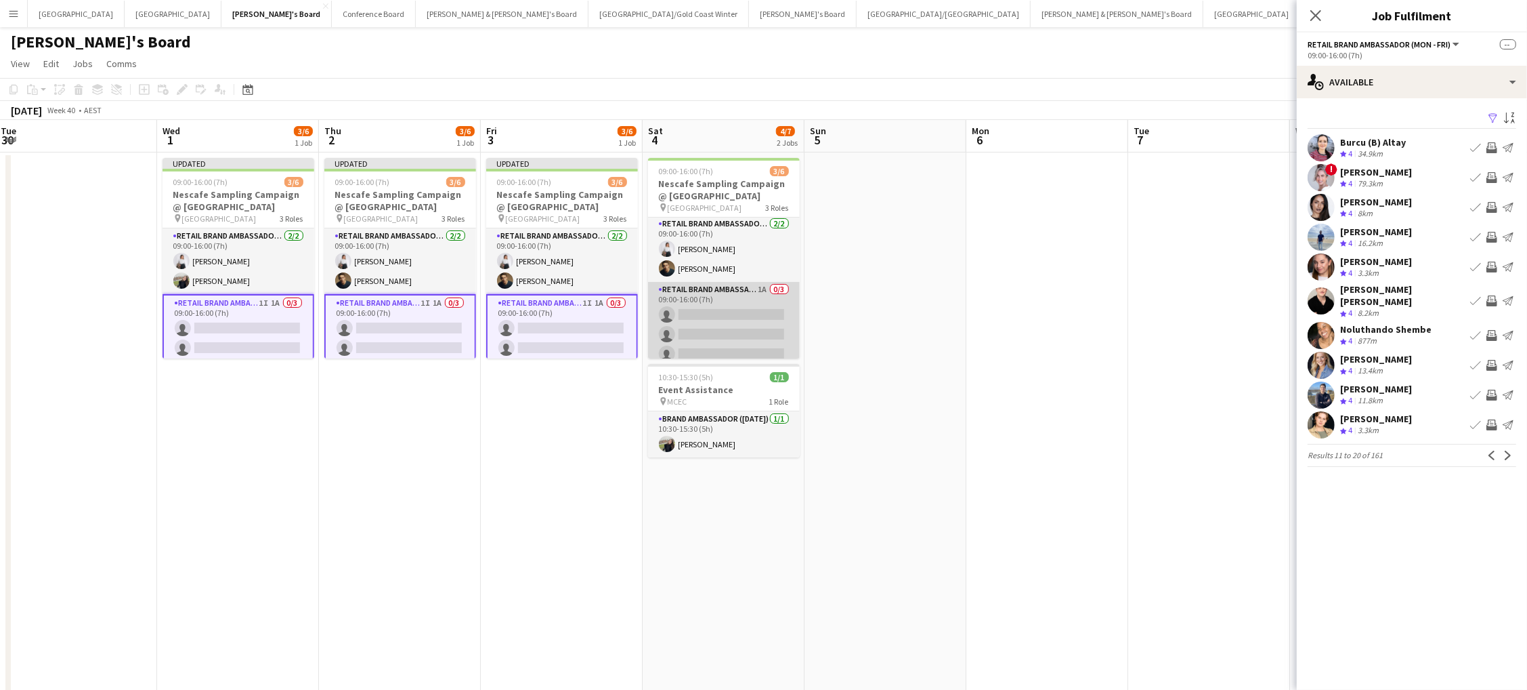
click at [698, 335] on app-card-role "RETAIL Brand Ambassador (Saturday) 1A 0/3 09:00-16:00 (7h) single-neutral-actio…" at bounding box center [724, 324] width 152 height 85
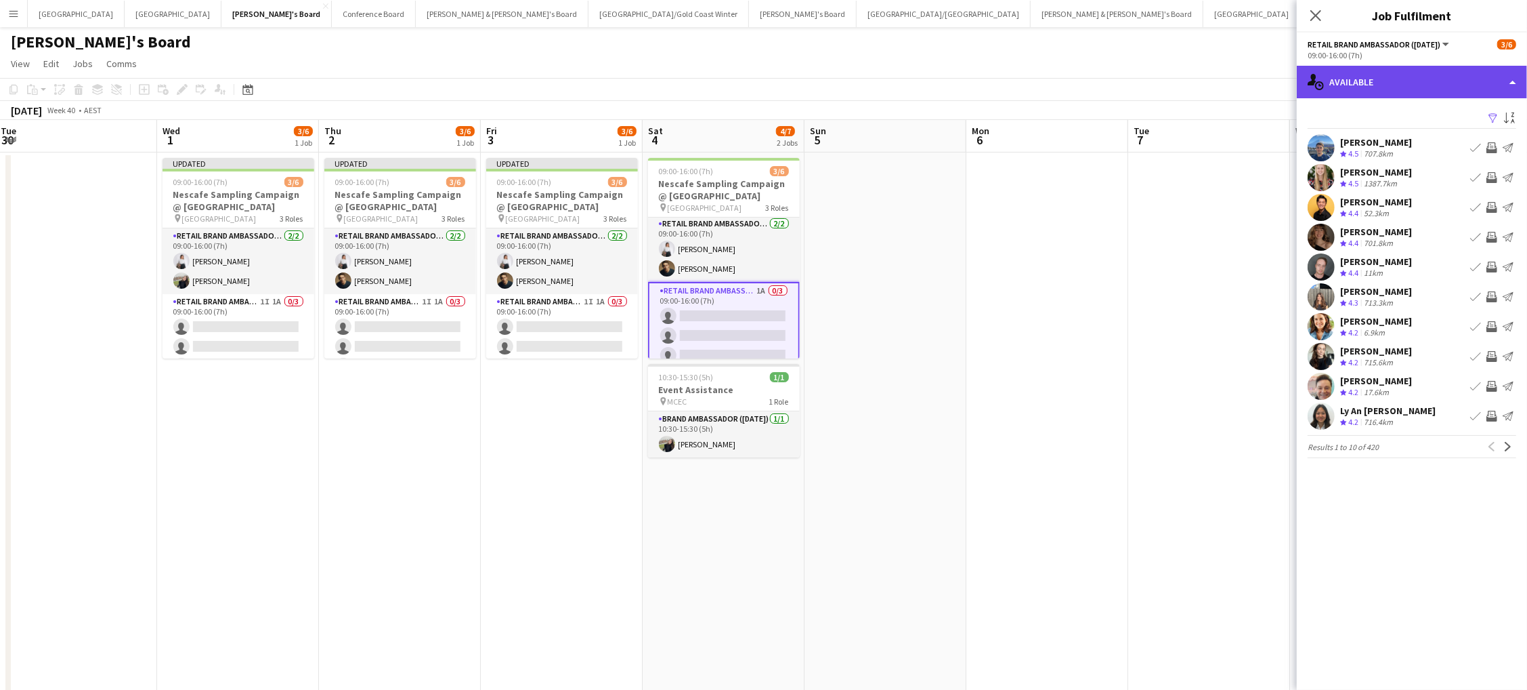
click at [1462, 94] on div "single-neutral-actions-upload Available" at bounding box center [1412, 82] width 230 height 33
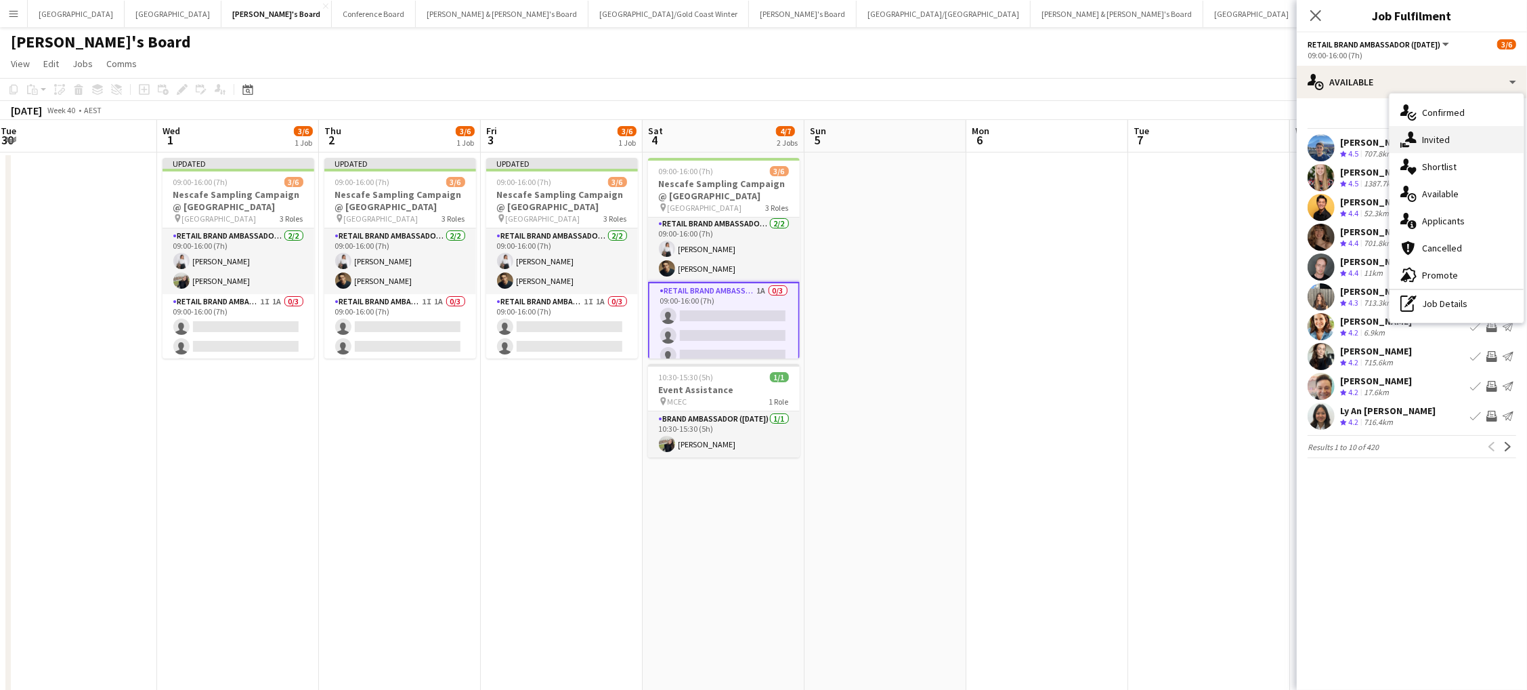
click at [1458, 136] on div "single-neutral-actions-share-1 Invited" at bounding box center [1457, 139] width 134 height 27
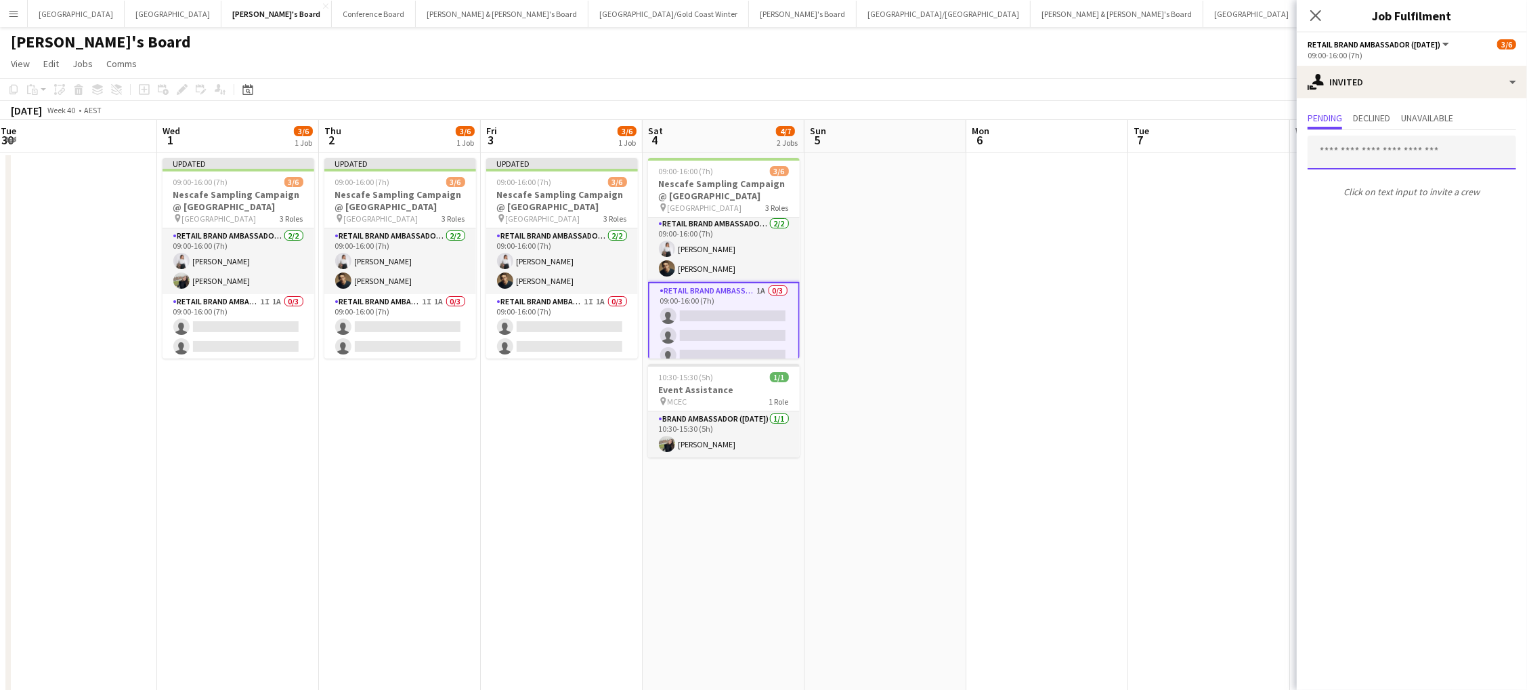
click at [1351, 157] on input "text" at bounding box center [1412, 152] width 209 height 34
type input "*****"
click at [1383, 183] on span "Shana Robinson" at bounding box center [1358, 185] width 78 height 12
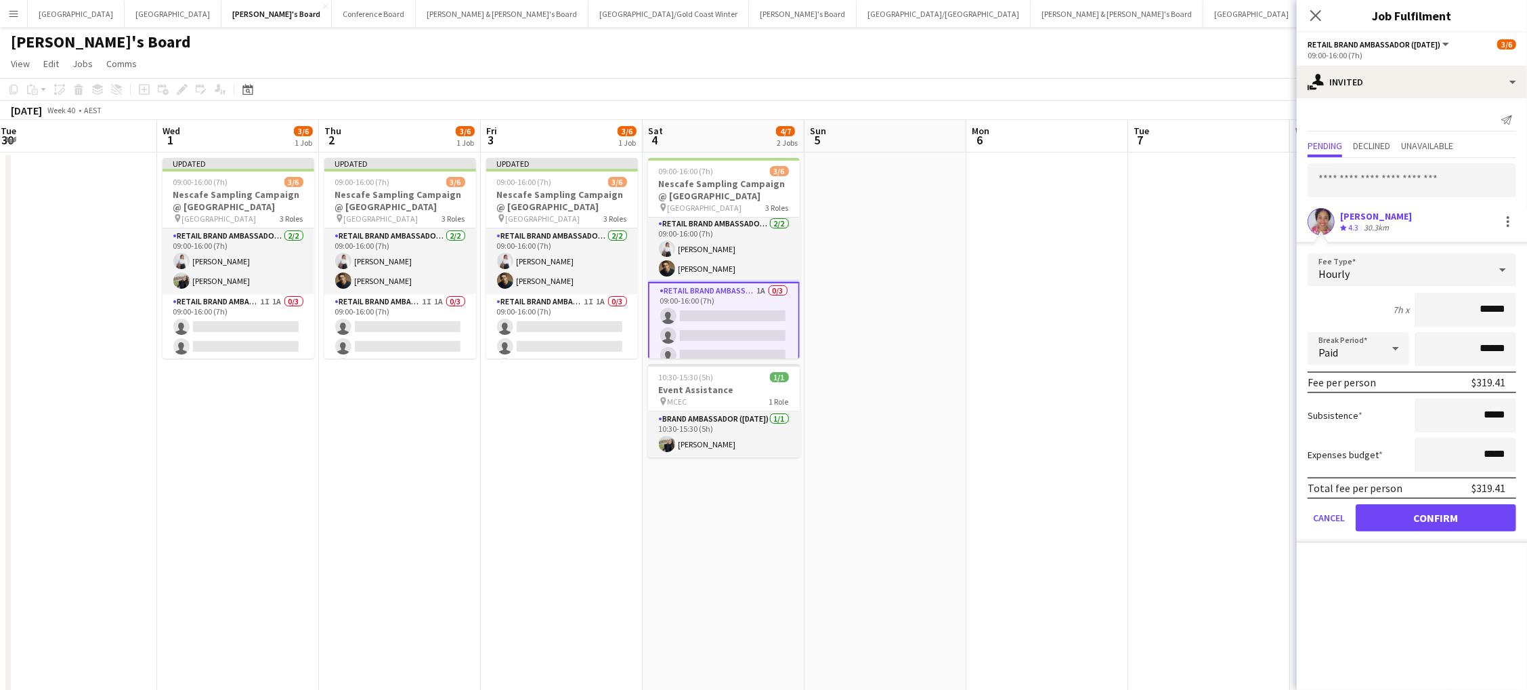
click at [1436, 513] on button "Confirm" at bounding box center [1436, 517] width 161 height 27
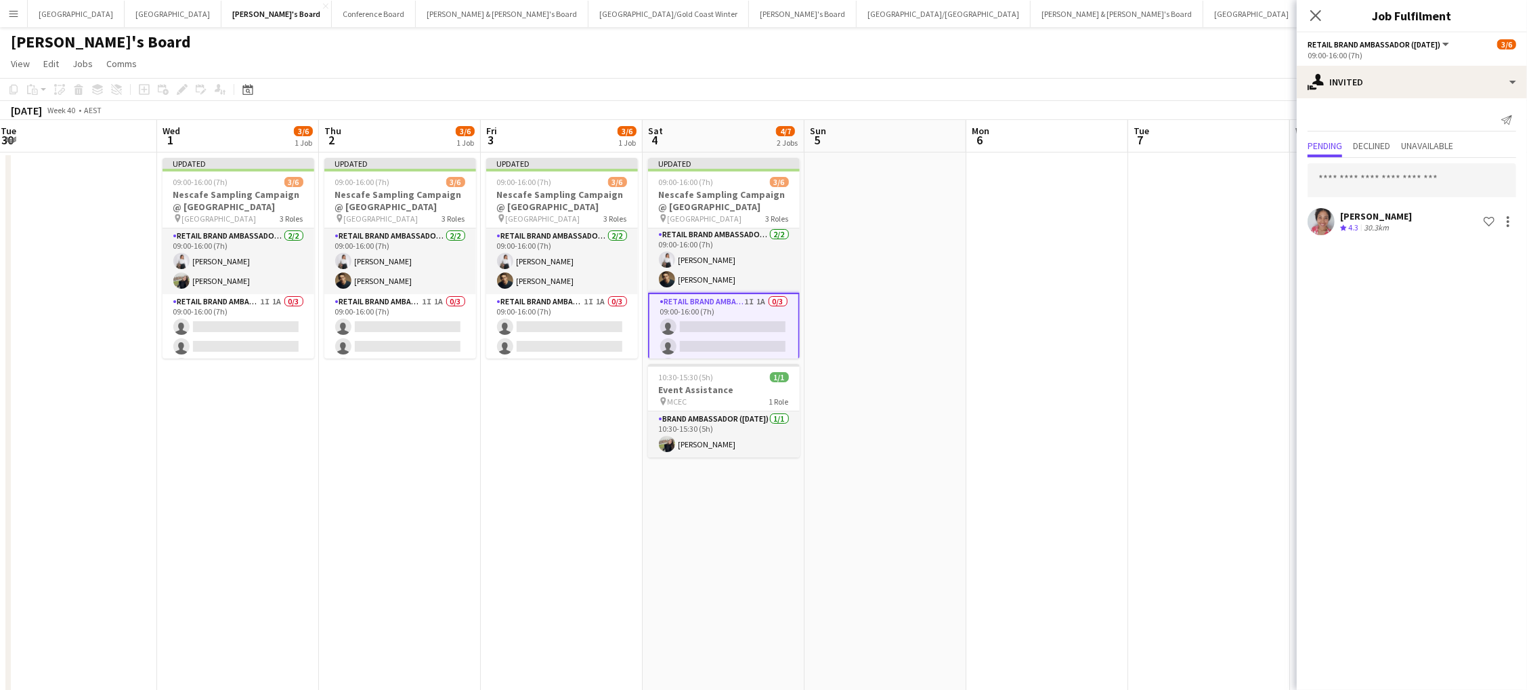
click at [1089, 211] on app-date-cell at bounding box center [1048, 500] width 162 height 697
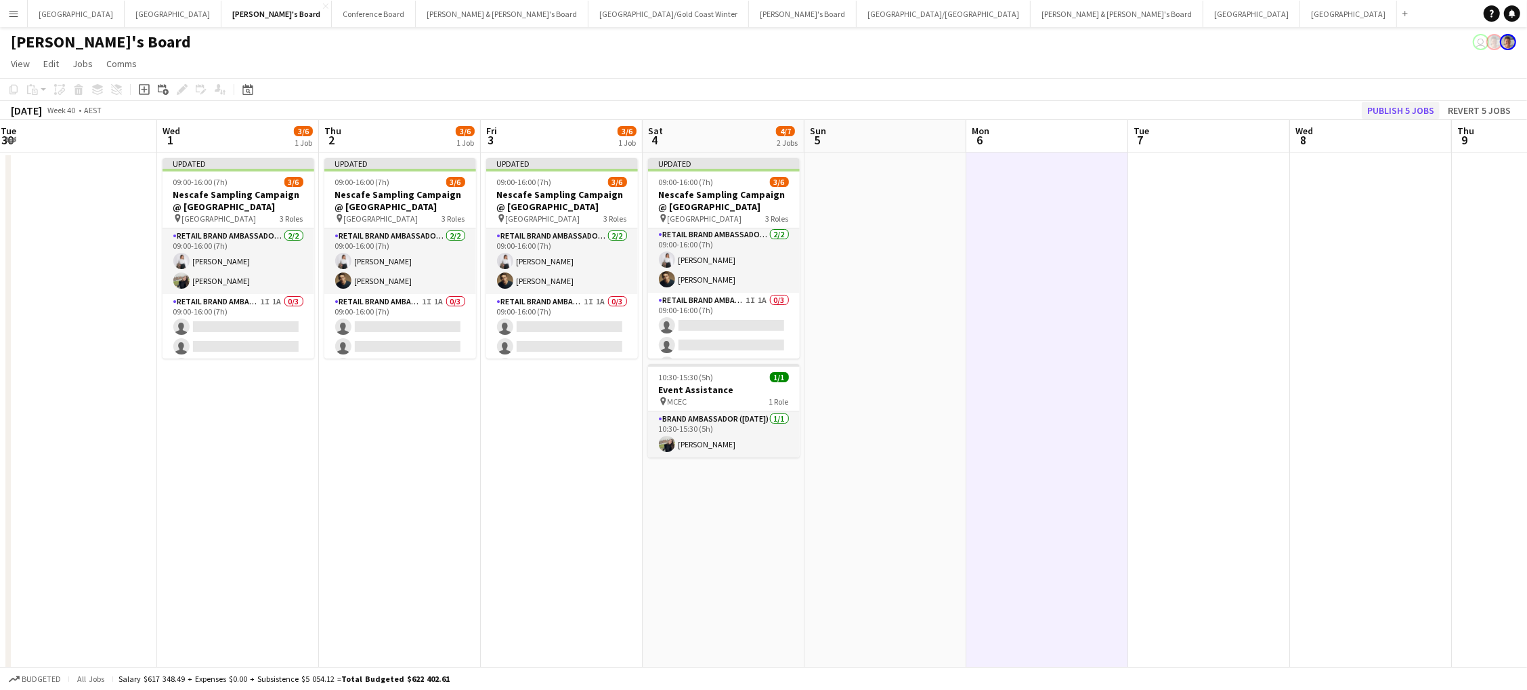
click at [1410, 110] on button "Publish 5 jobs" at bounding box center [1401, 111] width 78 height 18
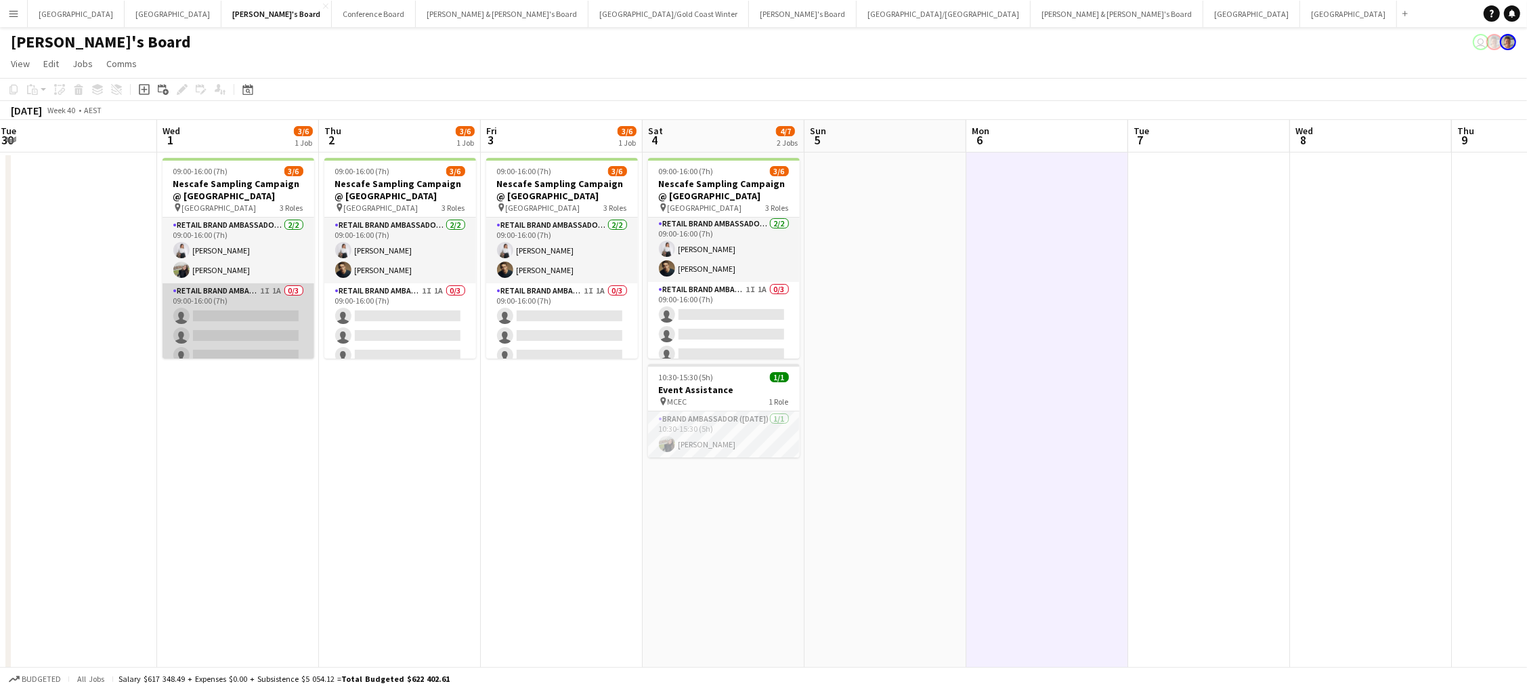
click at [274, 318] on app-card-role "RETAIL Brand Ambassador (Mon - Fri) 1I 1A 0/3 09:00-16:00 (7h) single-neutral-a…" at bounding box center [239, 325] width 152 height 85
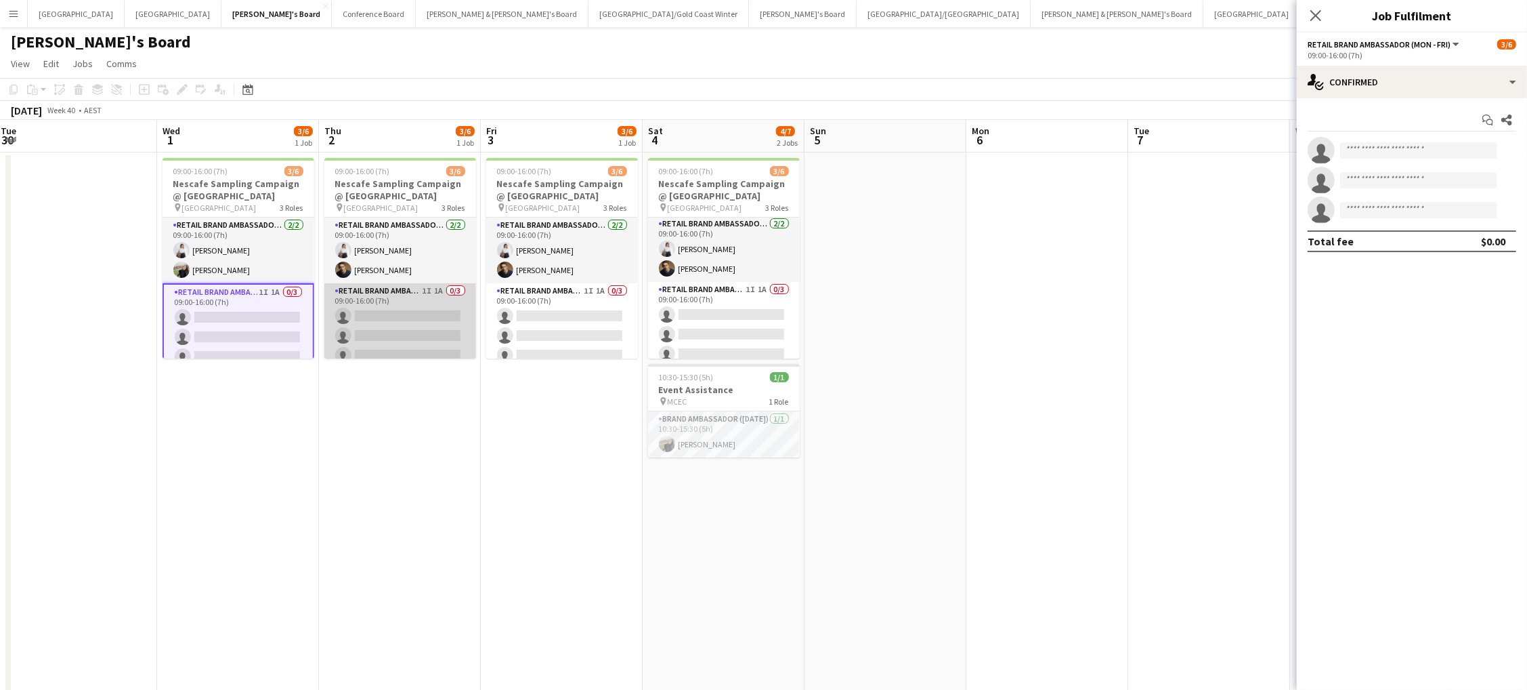
click at [394, 328] on app-card-role "RETAIL Brand Ambassador (Mon - Fri) 1I 1A 0/3 09:00-16:00 (7h) single-neutral-a…" at bounding box center [400, 325] width 152 height 85
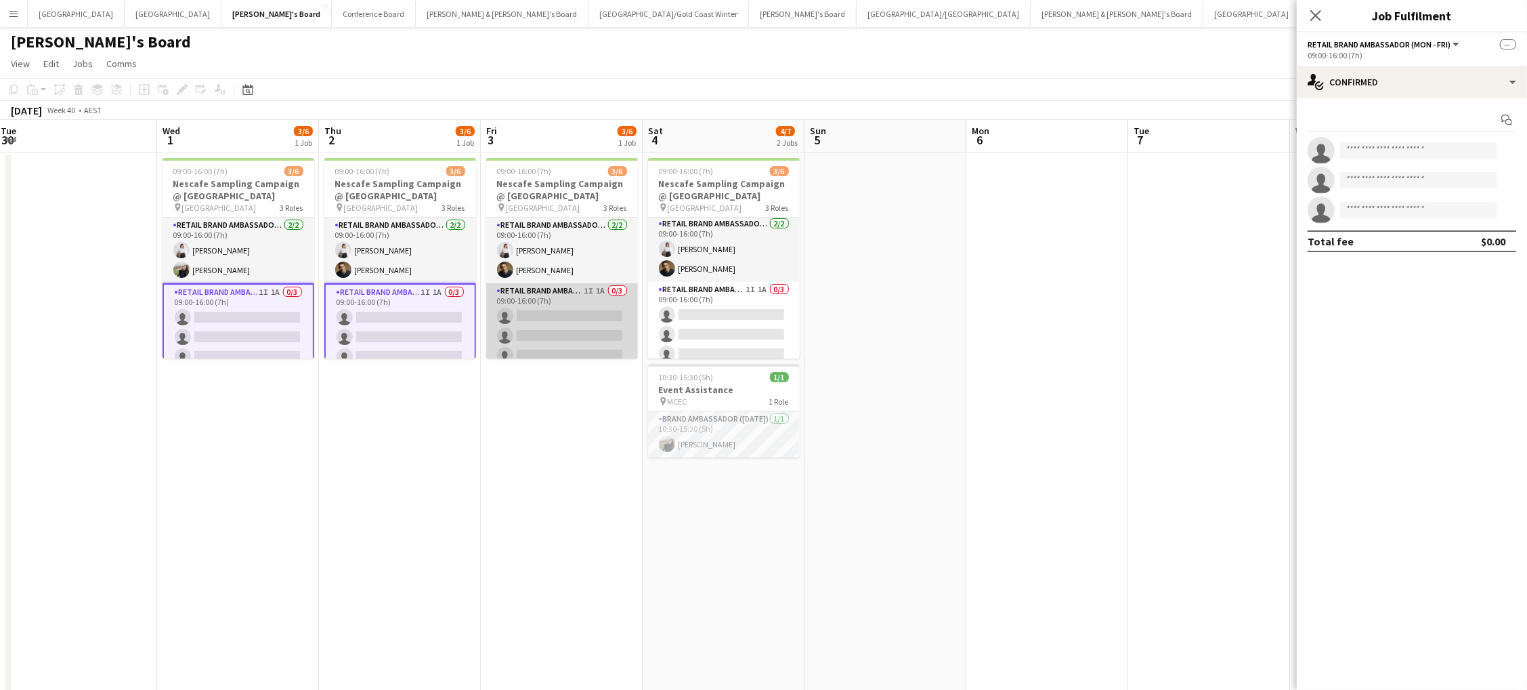
click at [536, 324] on app-card-role "RETAIL Brand Ambassador (Mon - Fri) 1I 1A 0/3 09:00-16:00 (7h) single-neutral-a…" at bounding box center [562, 325] width 152 height 85
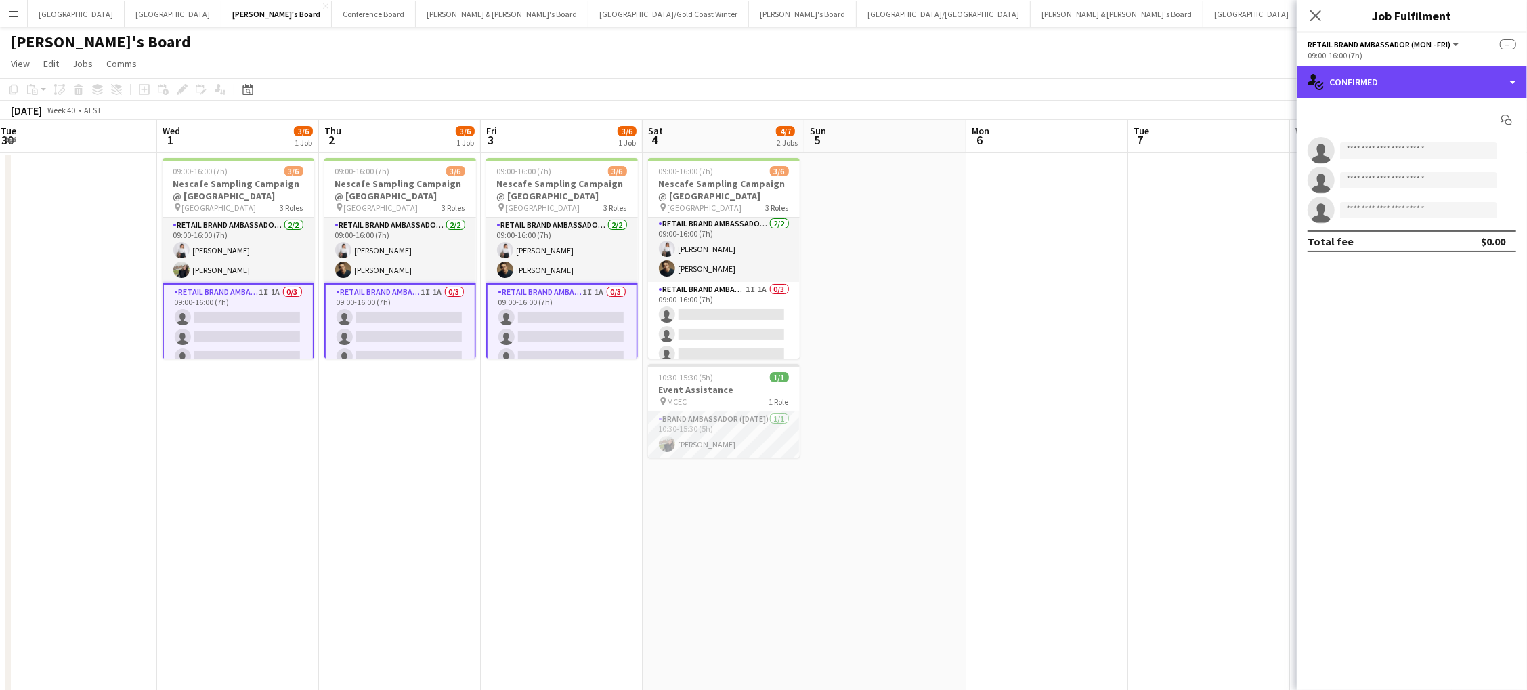
drag, startPoint x: 1420, startPoint y: 80, endPoint x: 1427, endPoint y: 141, distance: 61.3
click at [1420, 80] on div "single-neutral-actions-check-2 Confirmed" at bounding box center [1412, 82] width 230 height 33
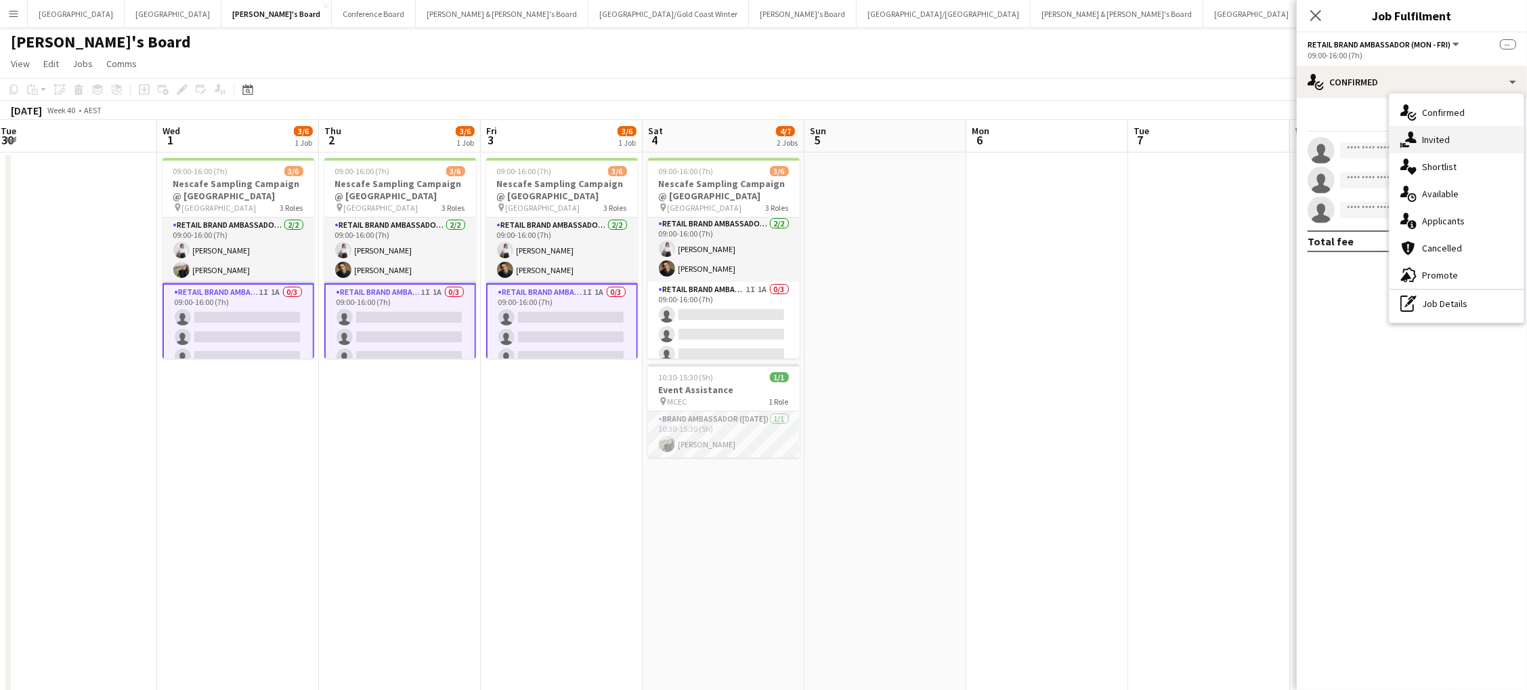
click at [1429, 145] on div "single-neutral-actions-share-1 Invited" at bounding box center [1457, 139] width 134 height 27
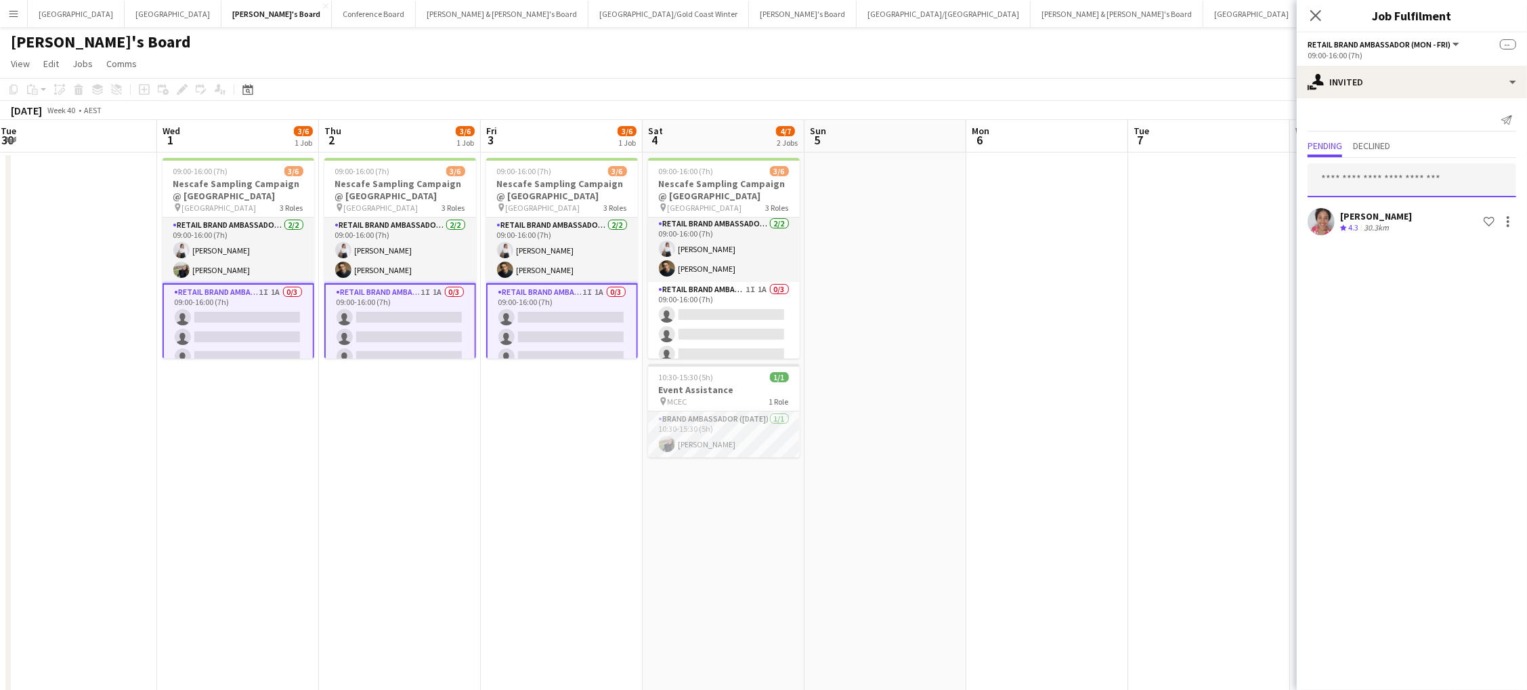
click at [1416, 168] on input "text" at bounding box center [1412, 180] width 209 height 34
type input "*****"
drag, startPoint x: 1416, startPoint y: 168, endPoint x: 1460, endPoint y: 220, distance: 67.8
click at [1460, 220] on span "[EMAIL_ADDRESS][DOMAIN_NAME]" at bounding box center [1412, 223] width 187 height 11
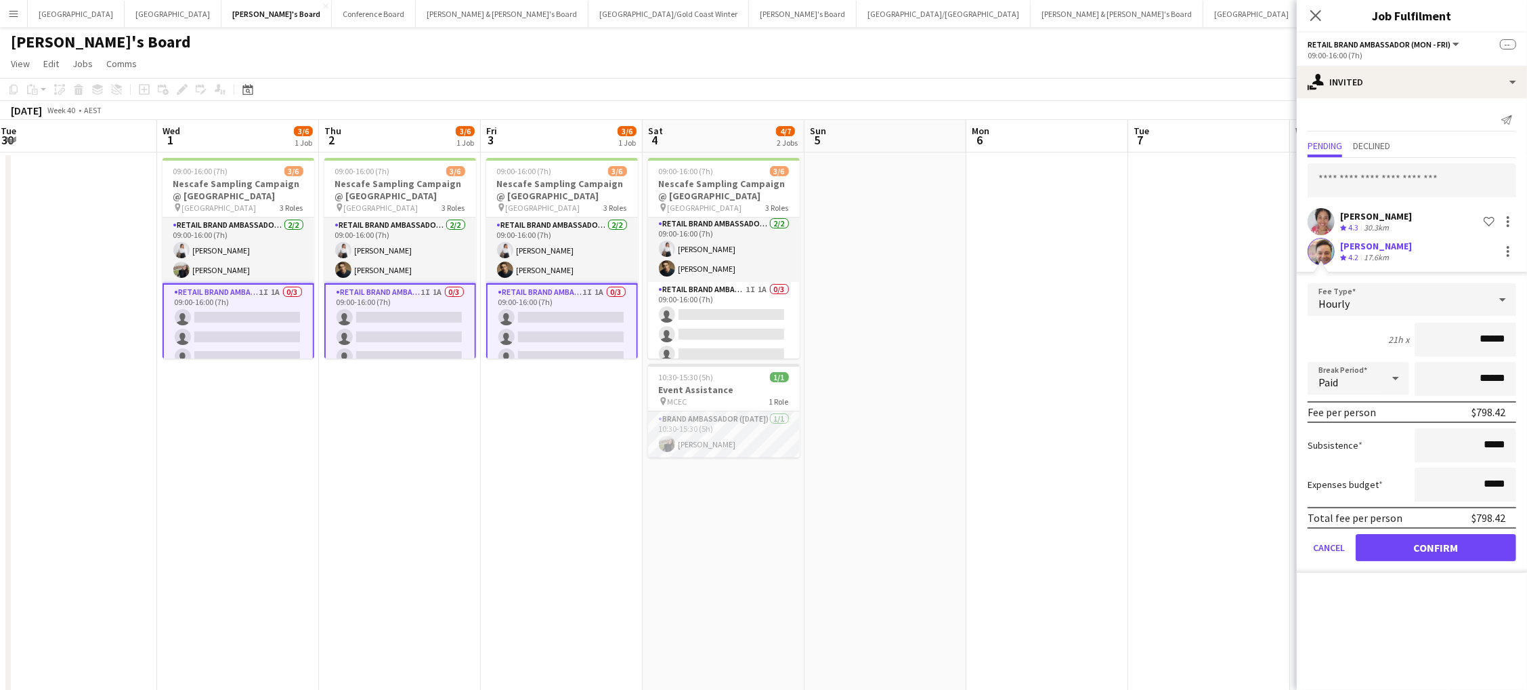
click at [1436, 543] on button "Confirm" at bounding box center [1436, 547] width 161 height 27
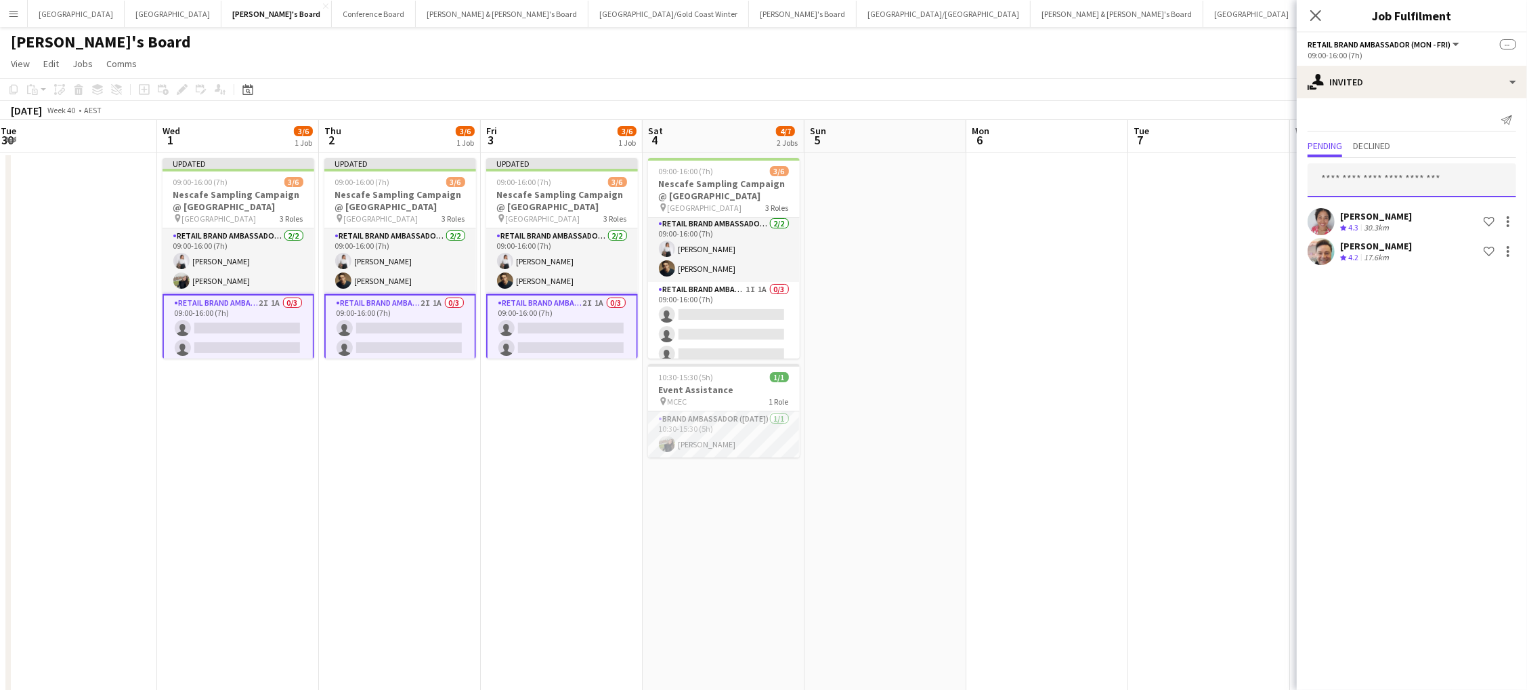
click at [1458, 179] on input "text" at bounding box center [1412, 180] width 209 height 34
type input "*****"
drag, startPoint x: 1514, startPoint y: 196, endPoint x: 1399, endPoint y: 219, distance: 117.3
click at [1399, 219] on span "Already invited on a role." at bounding box center [1412, 219] width 187 height 12
click at [1177, 287] on app-date-cell at bounding box center [1209, 500] width 162 height 697
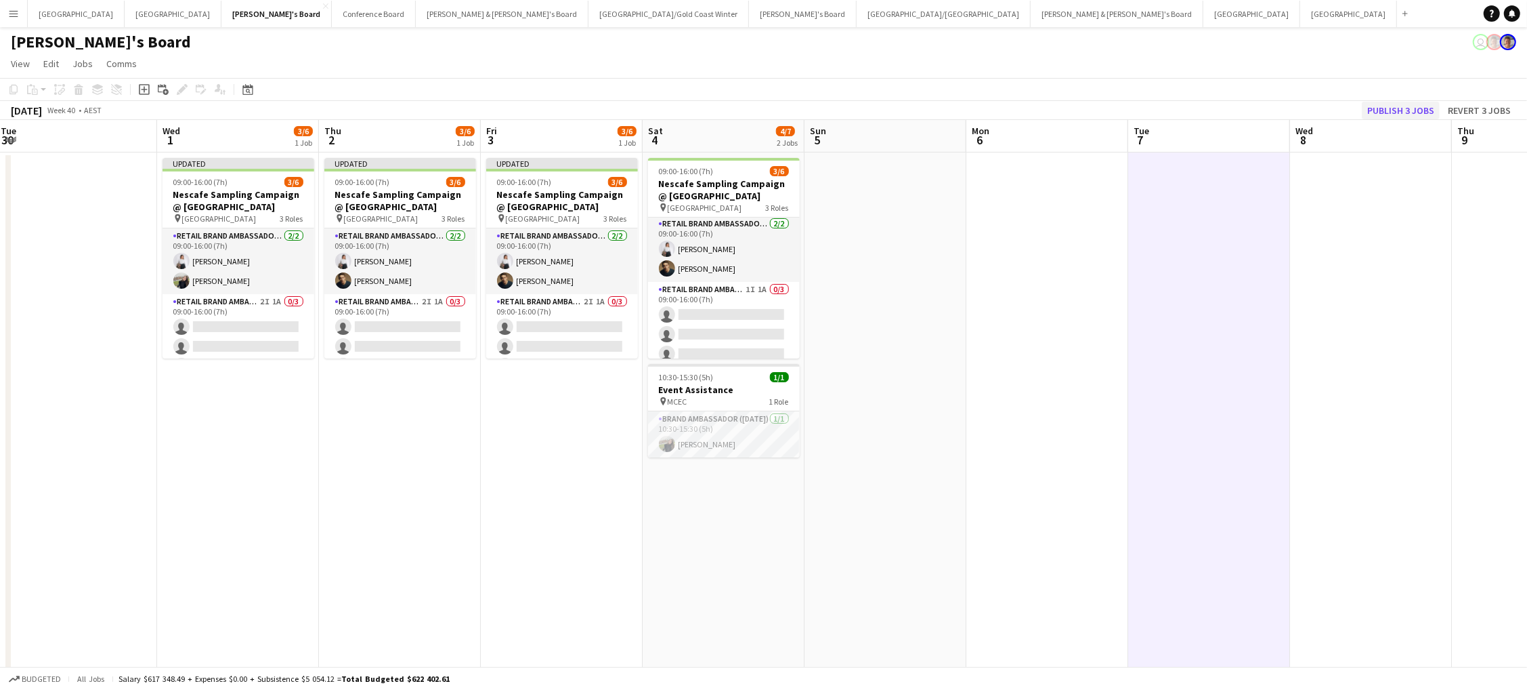
click at [1388, 110] on button "Publish 3 jobs" at bounding box center [1401, 111] width 78 height 18
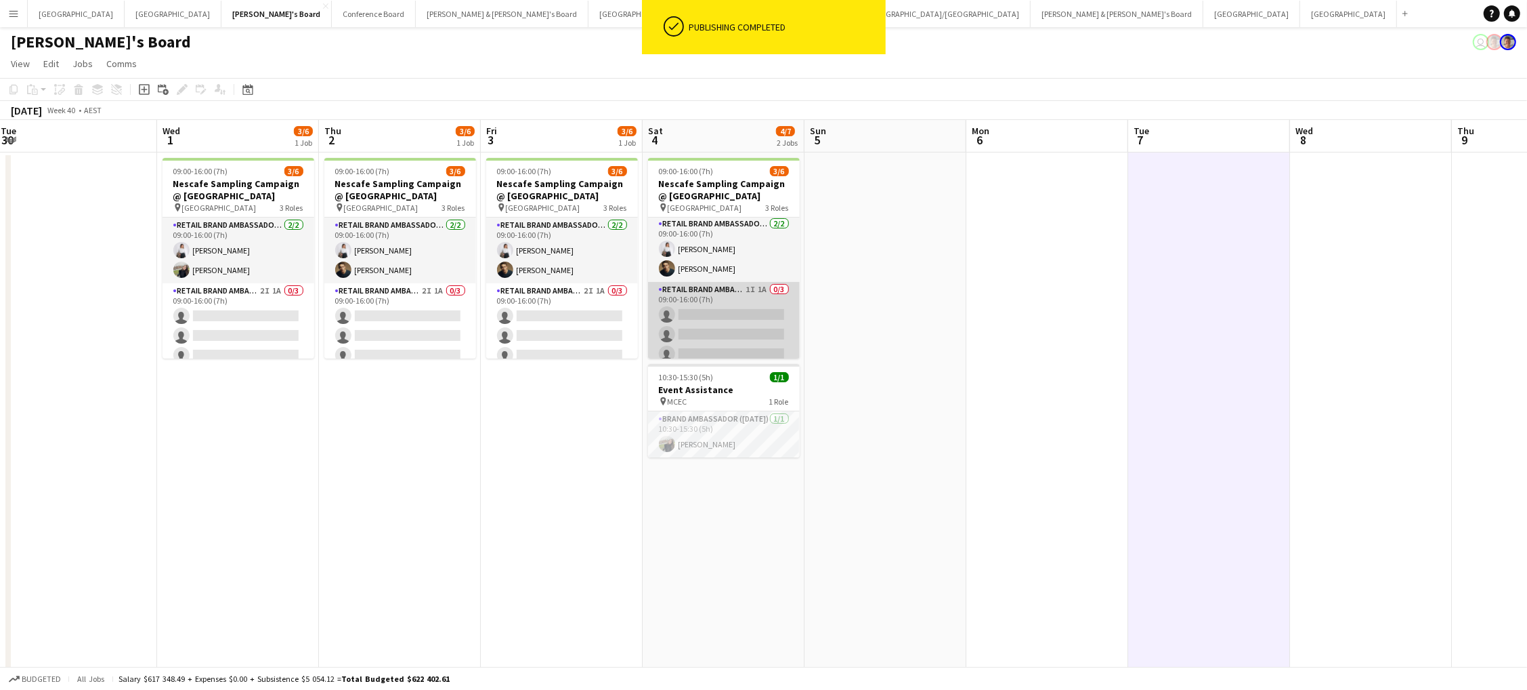
click at [775, 331] on app-card-role "RETAIL Brand Ambassador (Saturday) 1I 1A 0/3 09:00-16:00 (7h) single-neutral-ac…" at bounding box center [724, 324] width 152 height 85
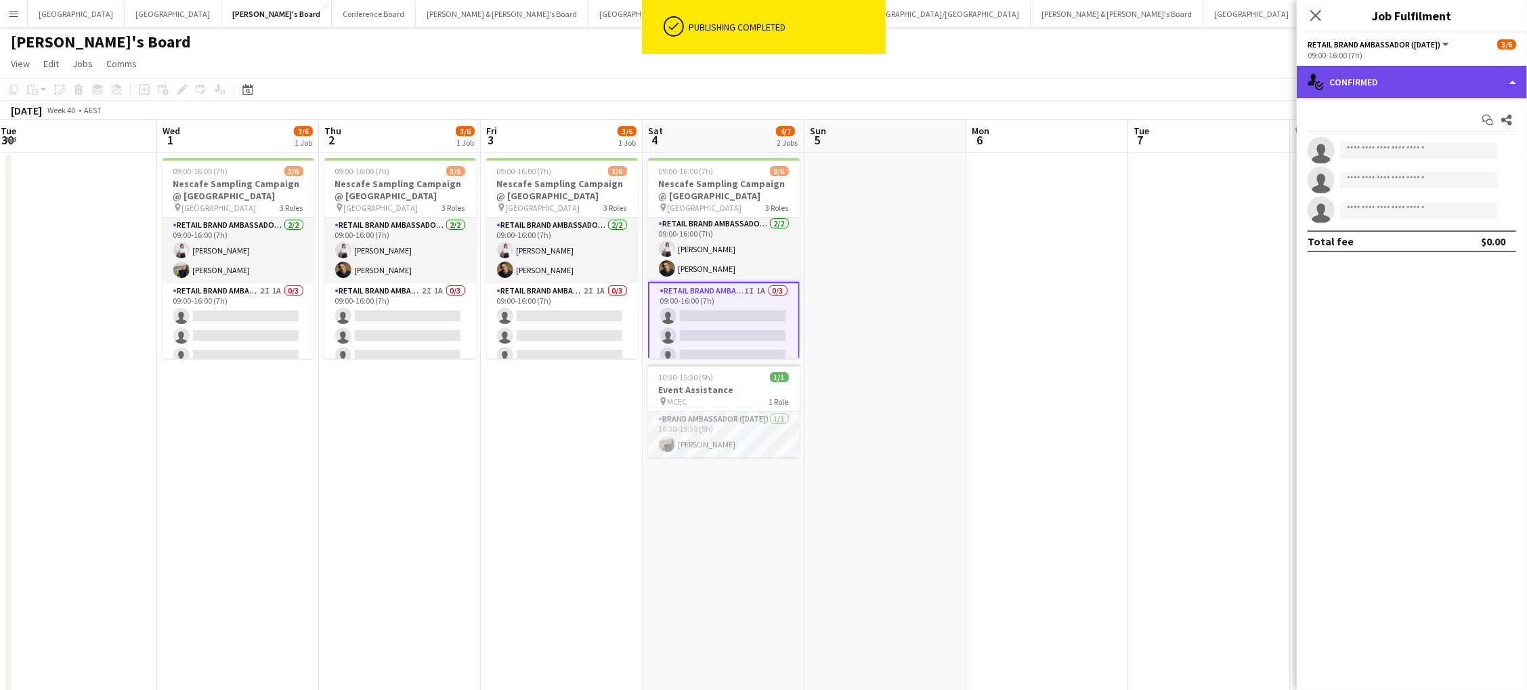
click at [1366, 76] on div "single-neutral-actions-check-2 Confirmed" at bounding box center [1412, 82] width 230 height 33
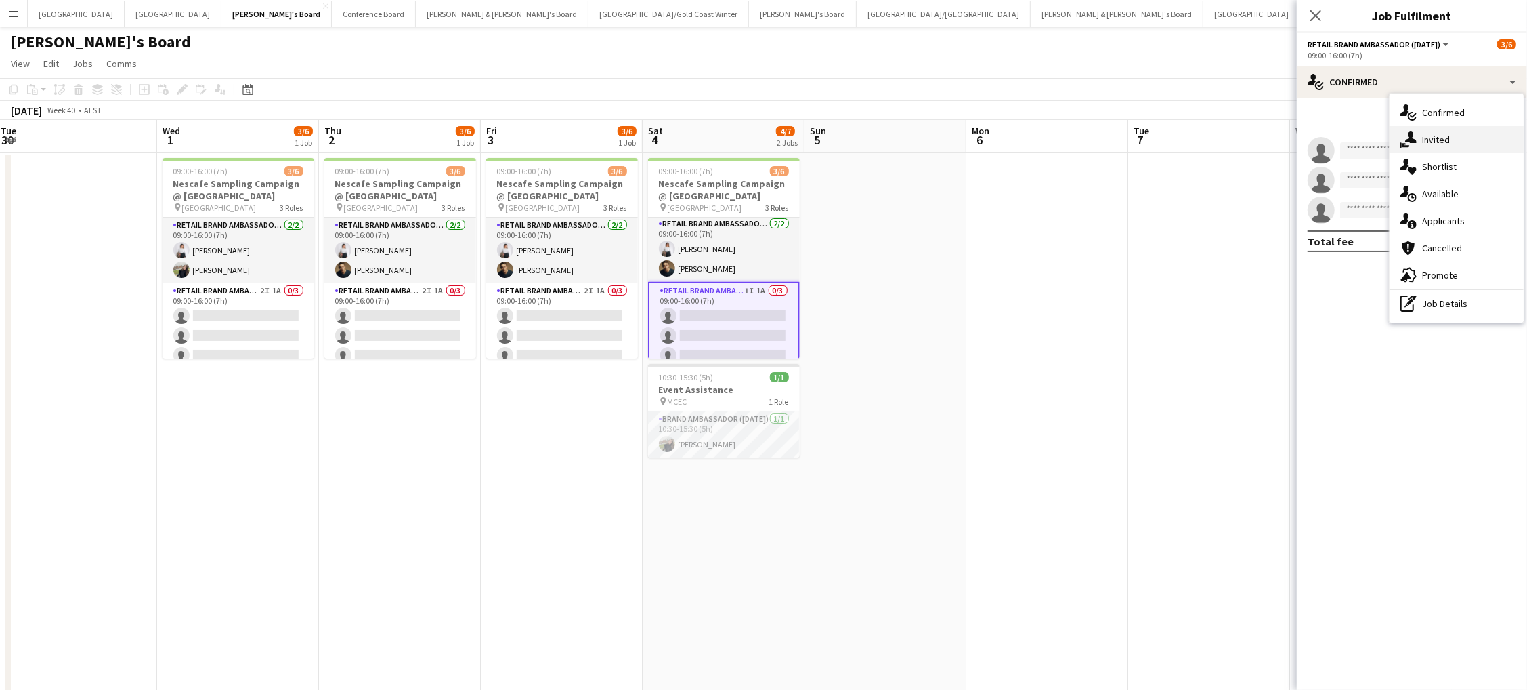
click at [1446, 139] on span "Invited" at bounding box center [1436, 139] width 28 height 12
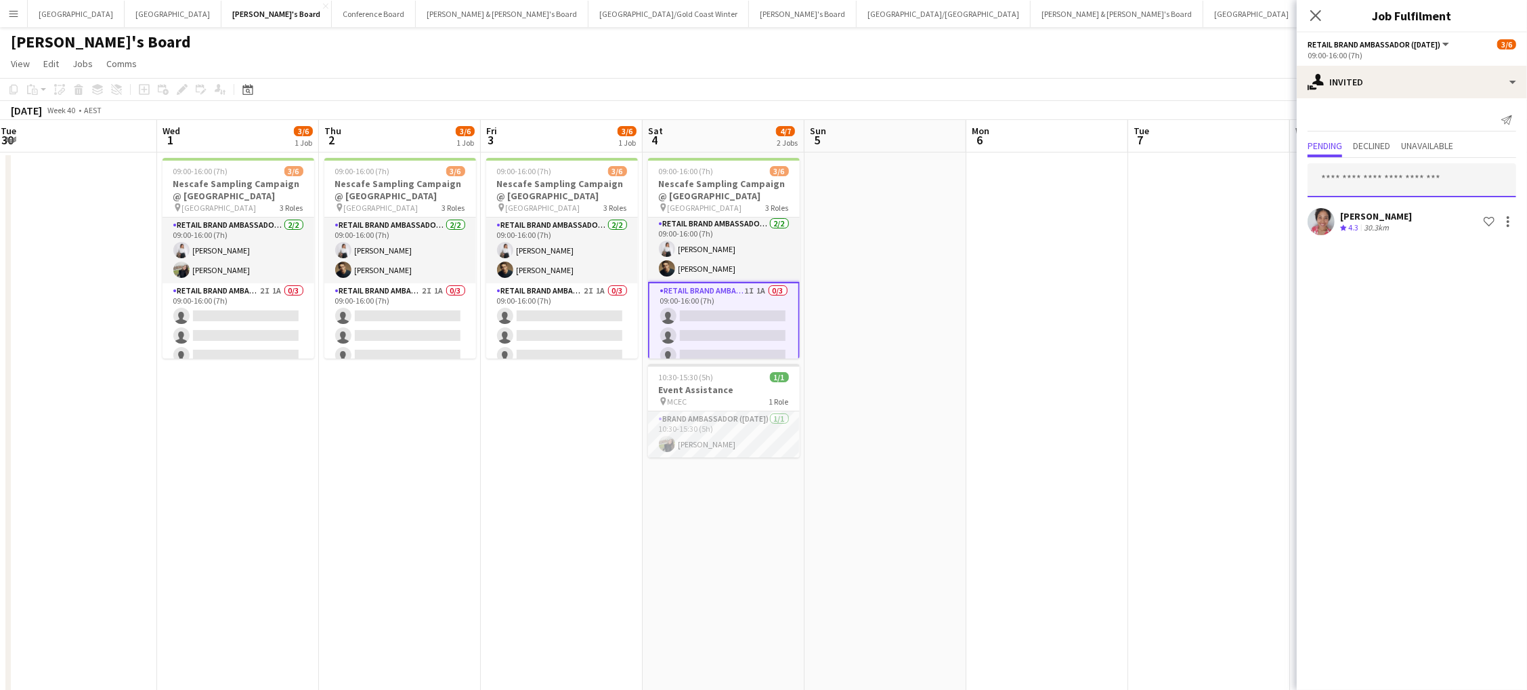
click at [1401, 179] on input "text" at bounding box center [1412, 180] width 209 height 34
type input "*****"
drag, startPoint x: 1401, startPoint y: 179, endPoint x: 1415, endPoint y: 220, distance: 42.8
click at [1415, 220] on span "[EMAIL_ADDRESS][DOMAIN_NAME]" at bounding box center [1412, 223] width 187 height 11
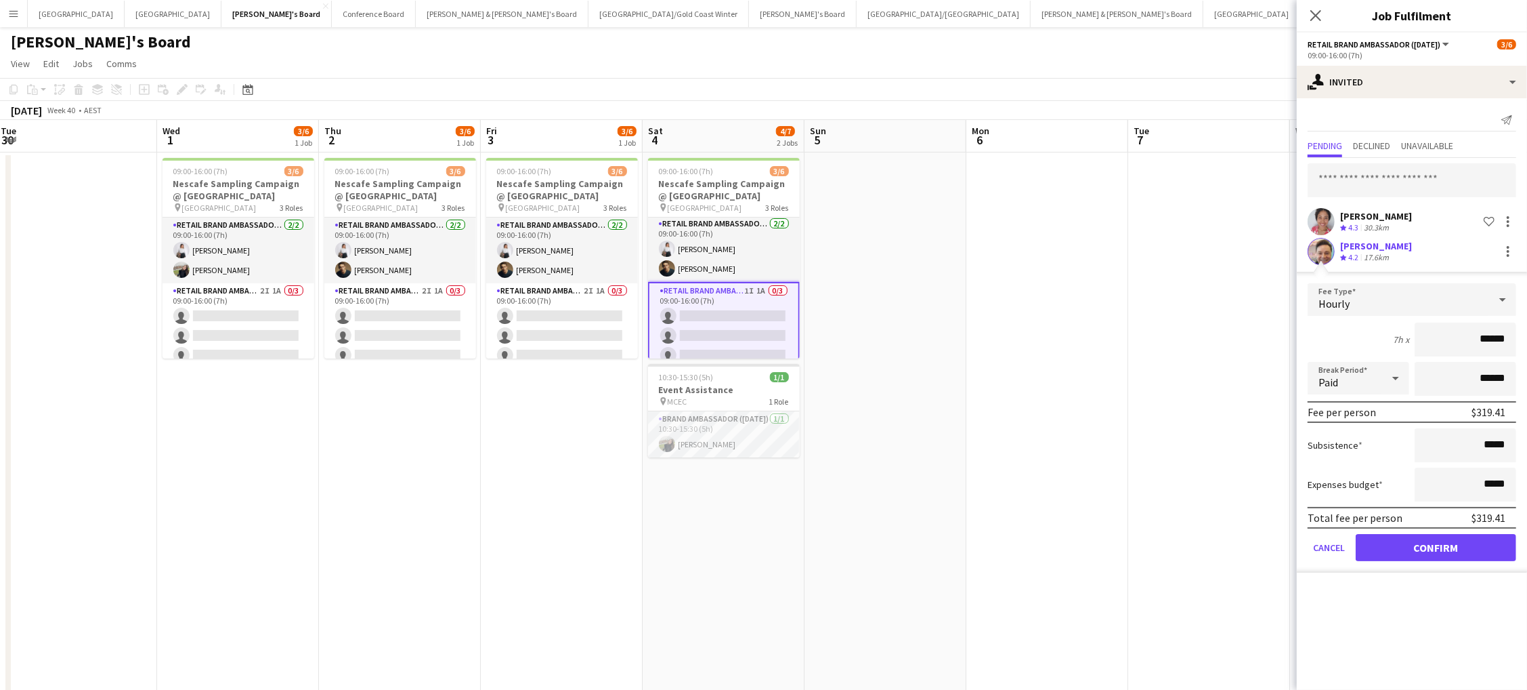
click at [1436, 543] on button "Confirm" at bounding box center [1436, 547] width 161 height 27
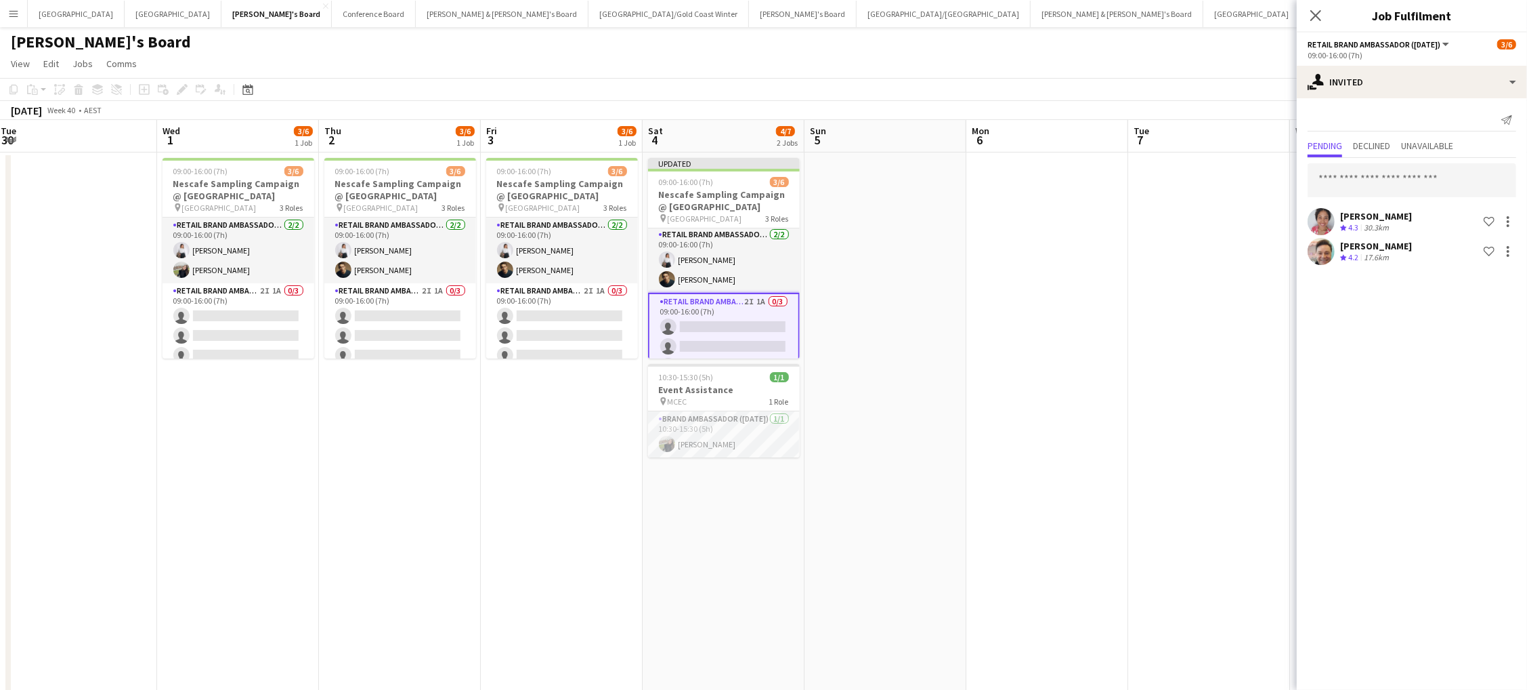
click at [996, 168] on app-date-cell at bounding box center [1048, 500] width 162 height 697
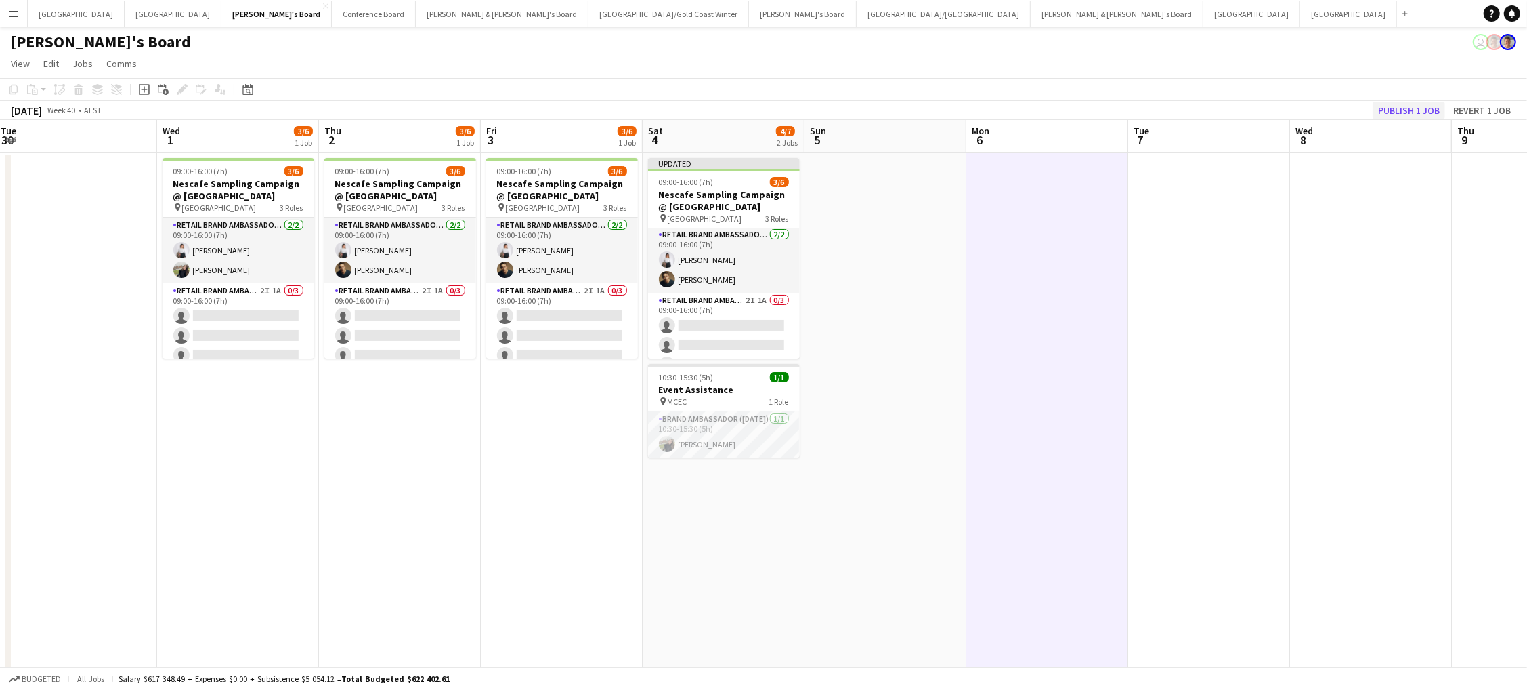
click at [1402, 108] on button "Publish 1 job" at bounding box center [1409, 111] width 72 height 18
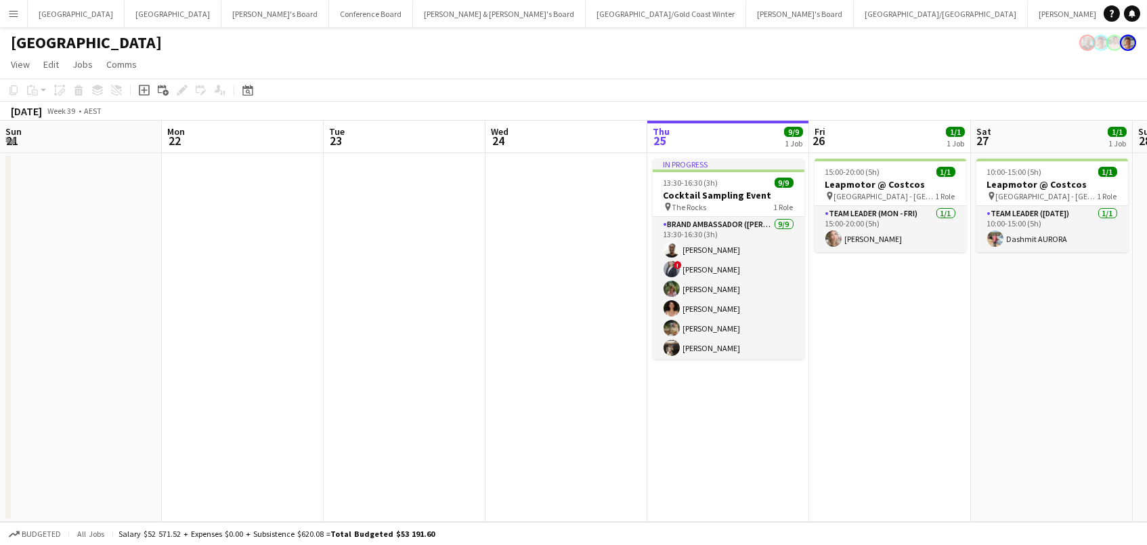
scroll to position [0, 427]
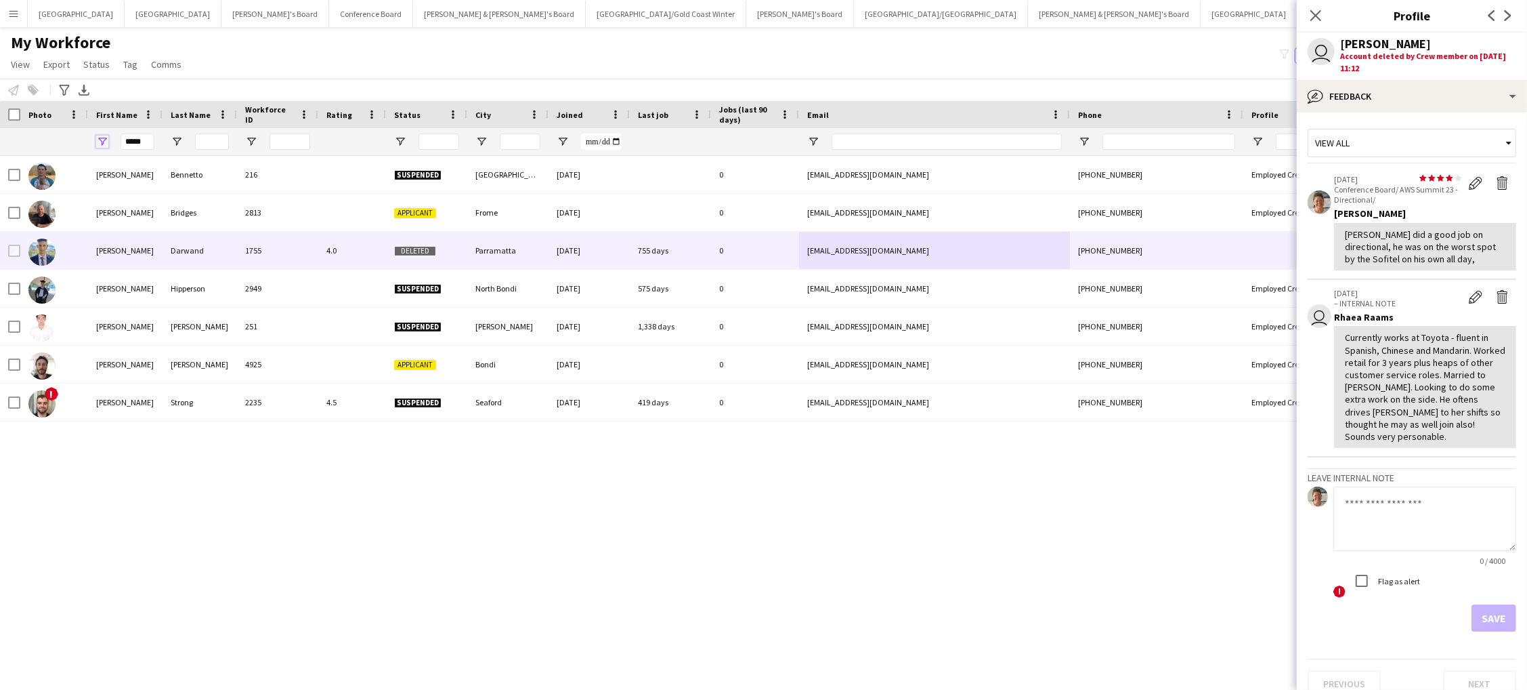
click at [103, 139] on span "Open Filter Menu" at bounding box center [102, 141] width 12 height 12
drag, startPoint x: 85, startPoint y: 134, endPoint x: 19, endPoint y: 125, distance: 66.3
click at [13, 125] on div "Workforce Details Photo First Name Age" at bounding box center [734, 128] width 1468 height 55
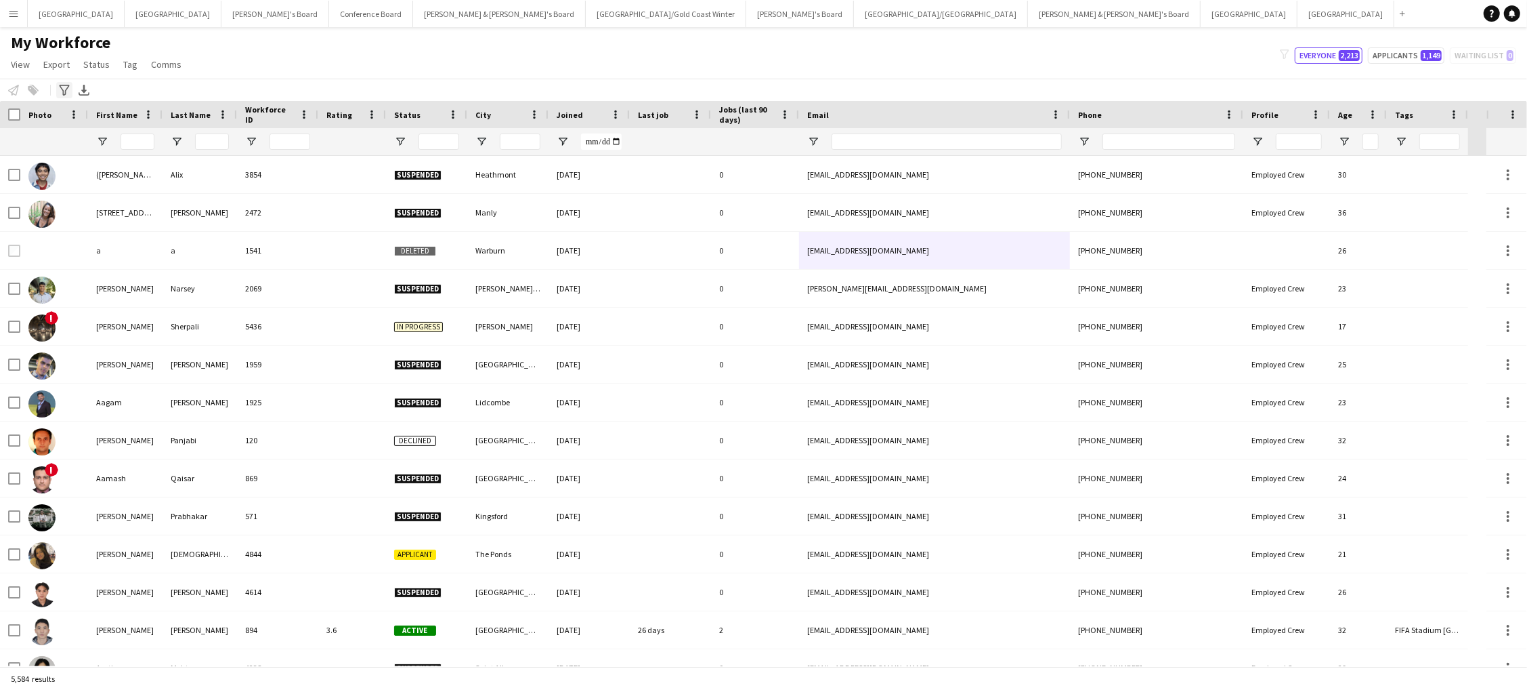
click at [65, 93] on icon at bounding box center [64, 90] width 10 height 11
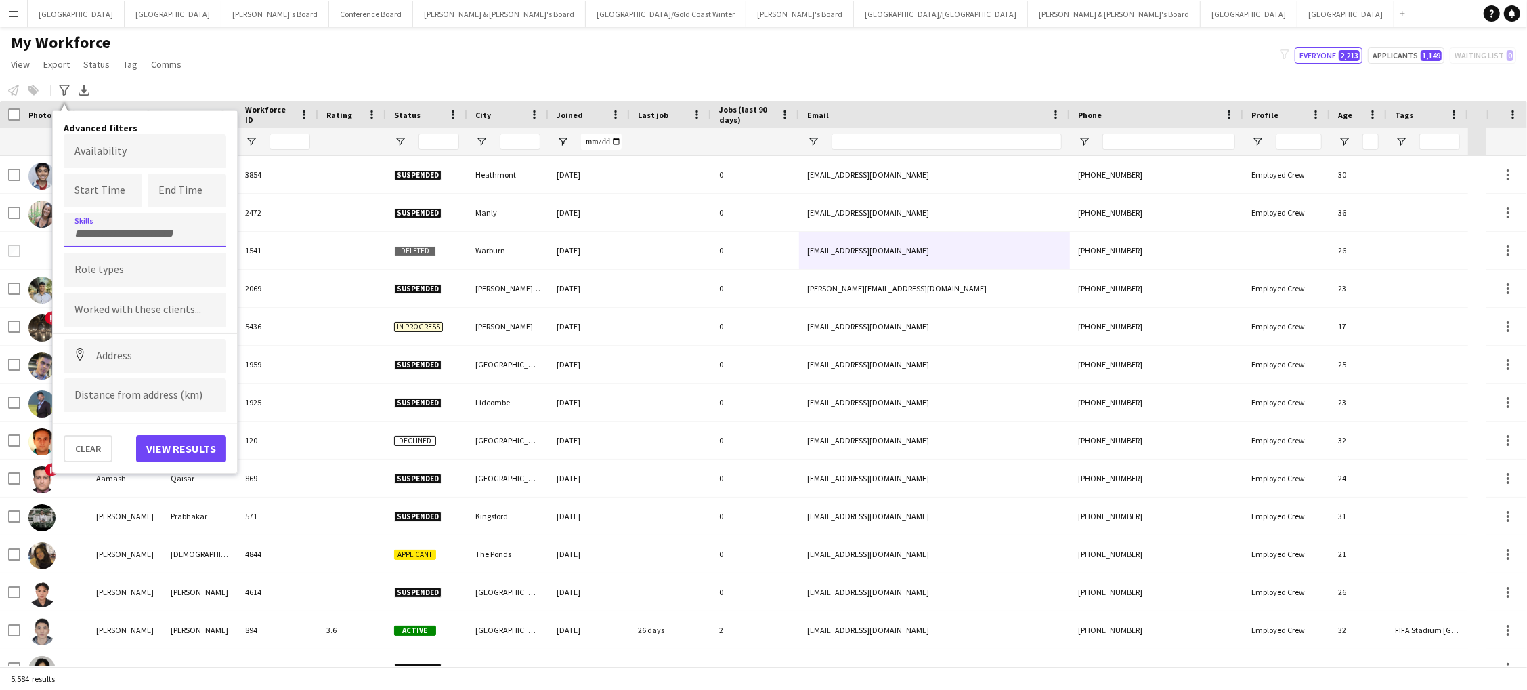
click at [102, 236] on div at bounding box center [145, 230] width 163 height 35
type input "*********"
click at [114, 270] on div "First Aid (First Aid At Work)" at bounding box center [145, 267] width 163 height 33
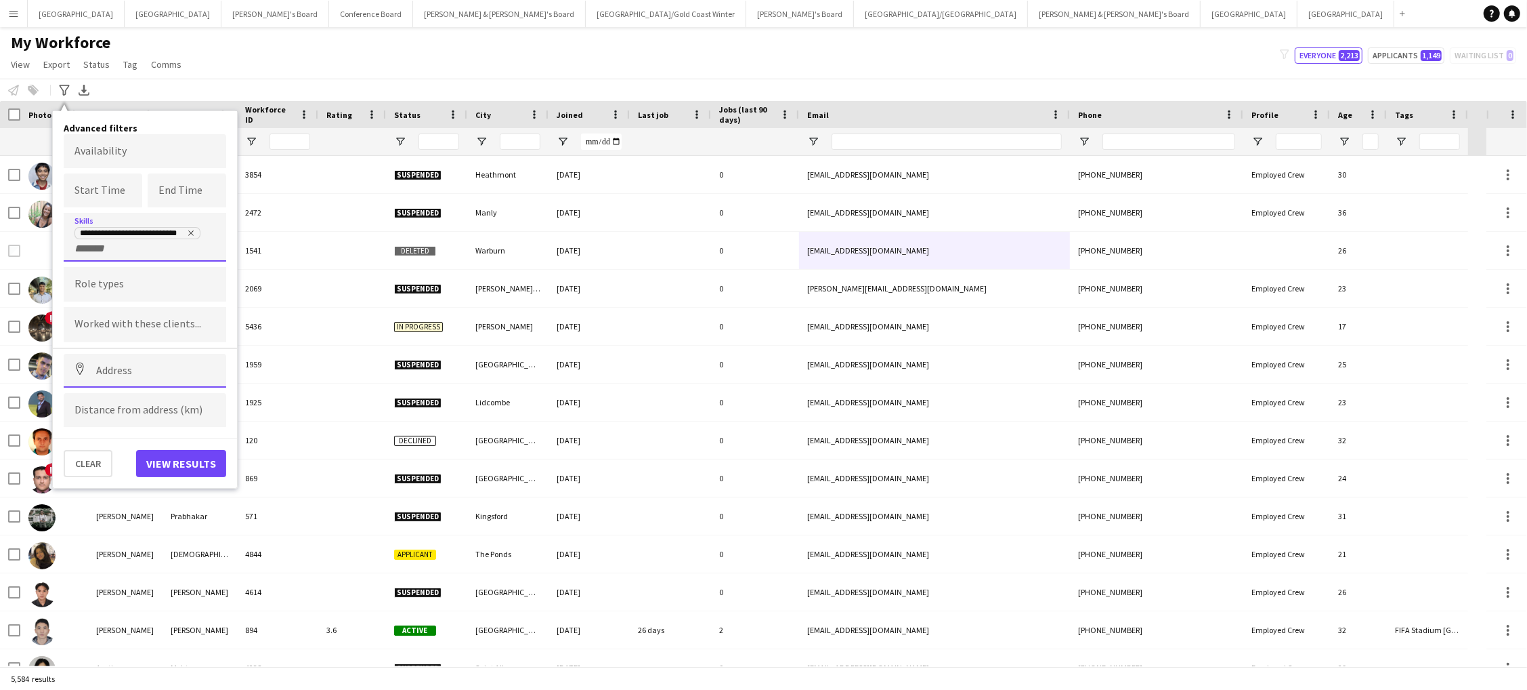
drag, startPoint x: 123, startPoint y: 367, endPoint x: 117, endPoint y: 364, distance: 7.6
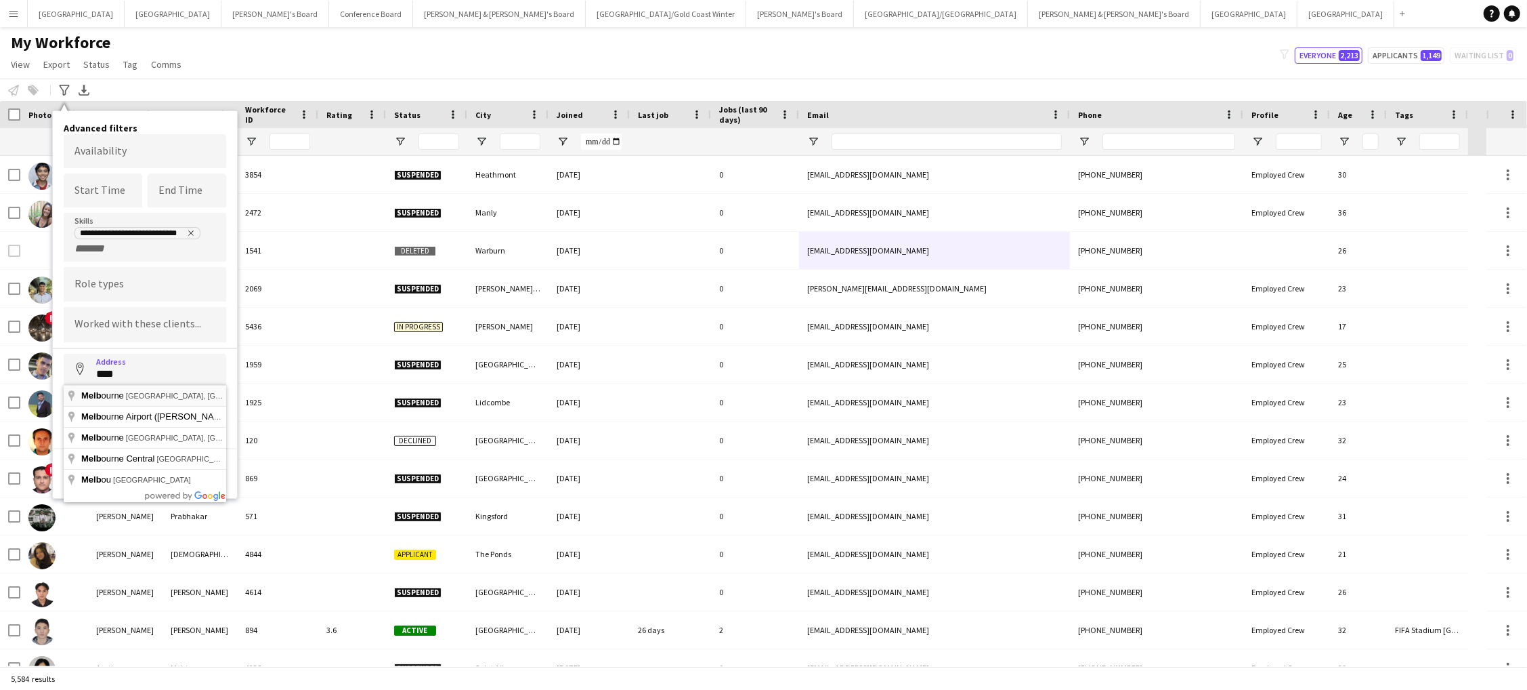
type input "**********"
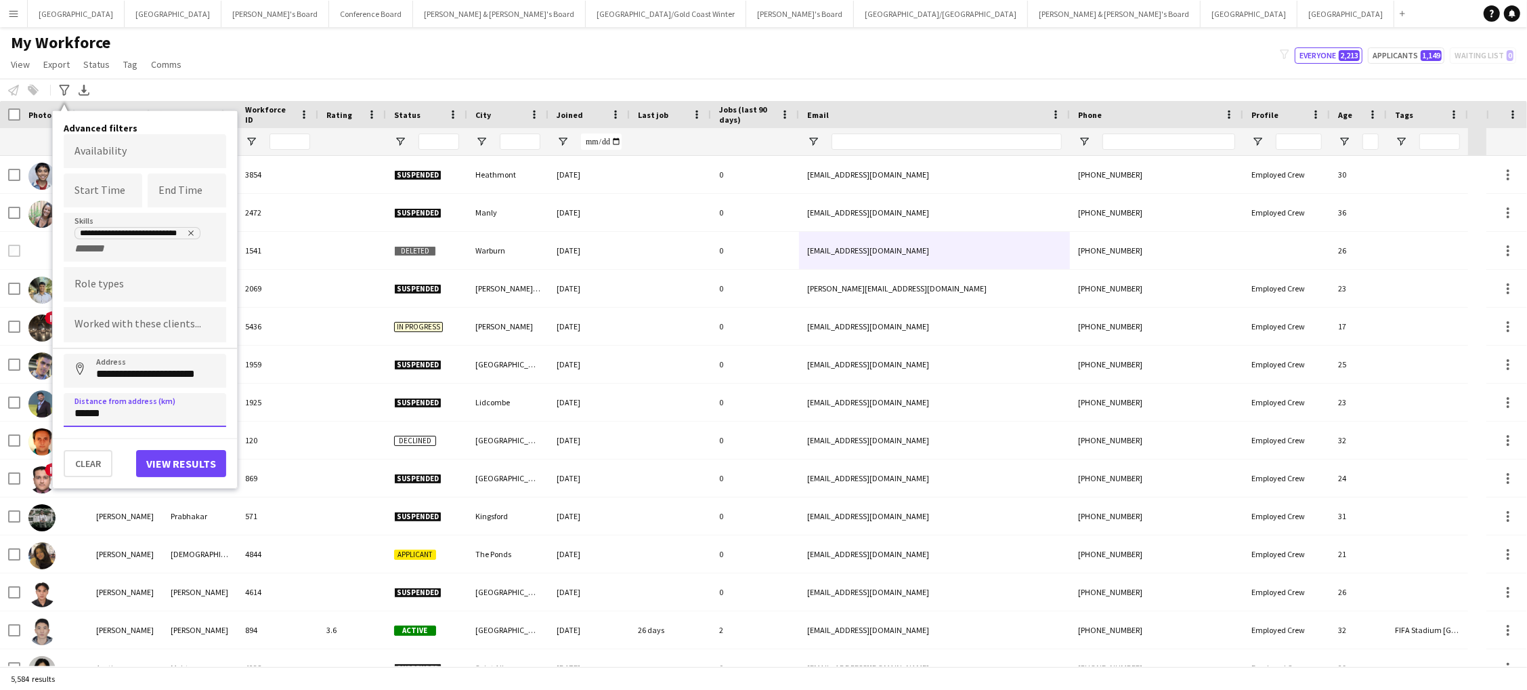
type input "******"
click at [161, 455] on button "View results" at bounding box center [181, 463] width 90 height 27
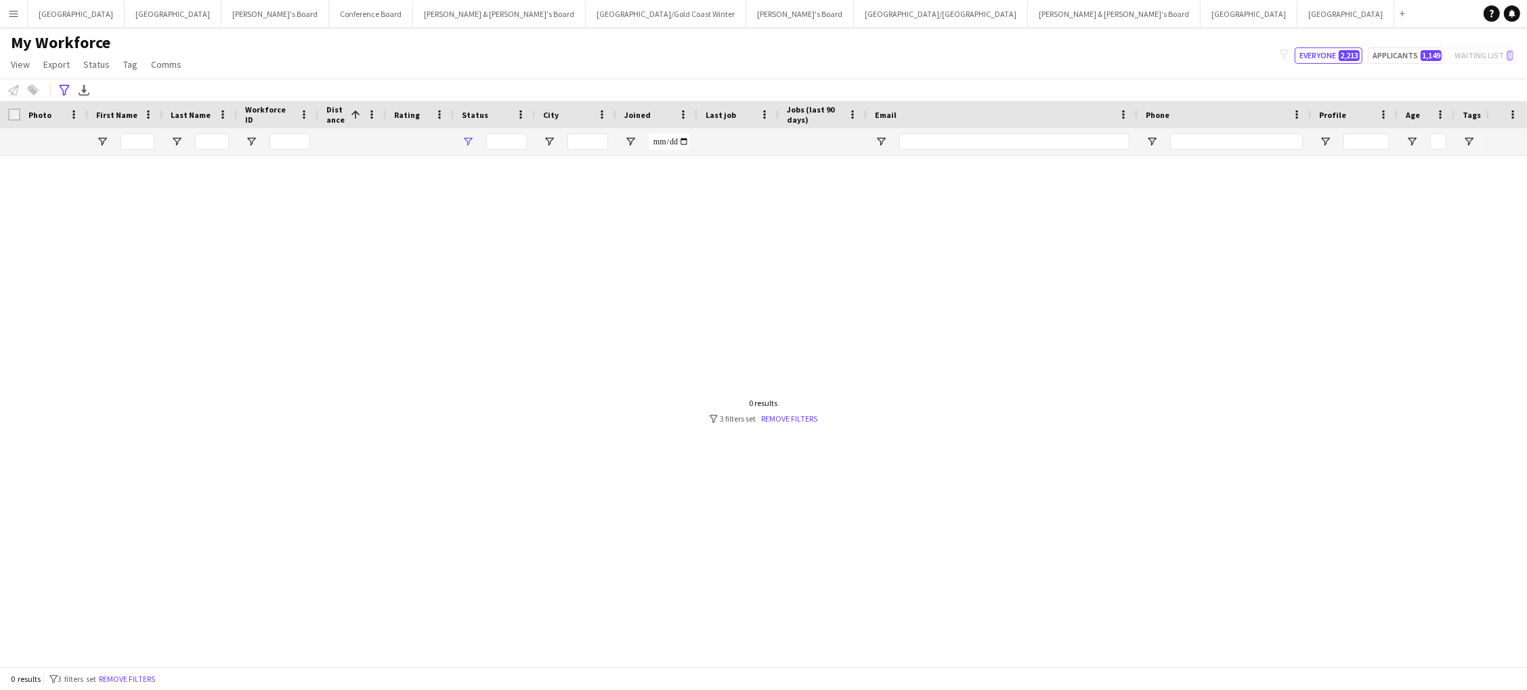
type input "**********"
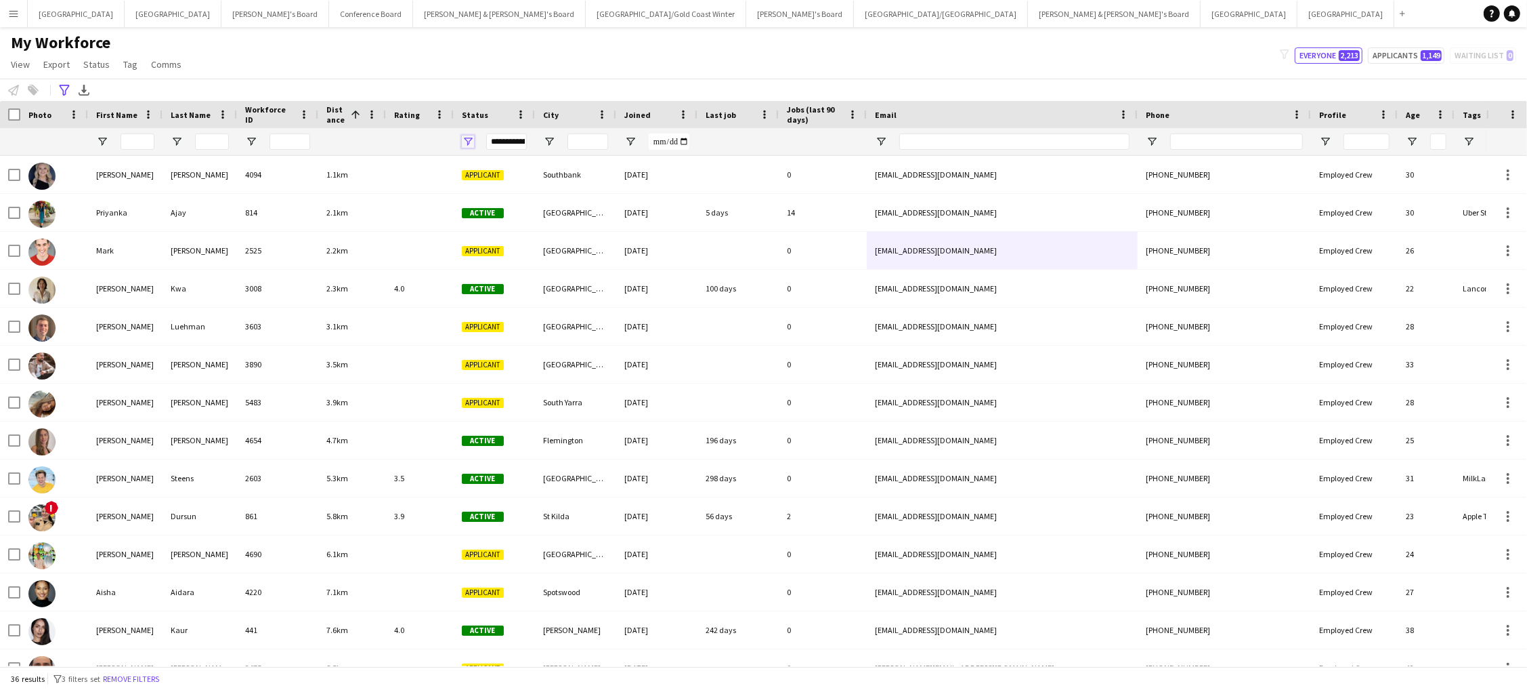
click at [468, 141] on span "Open Filter Menu" at bounding box center [468, 141] width 12 height 12
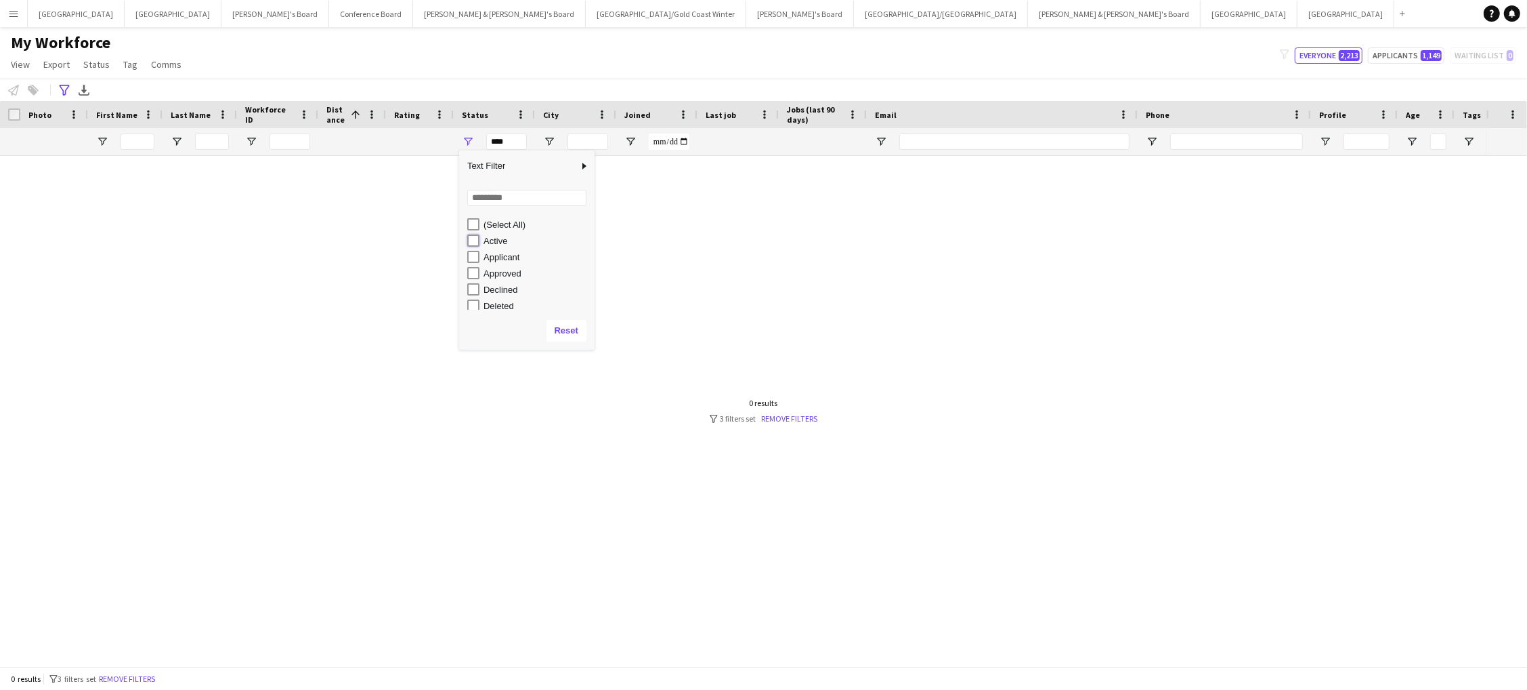
type input "**********"
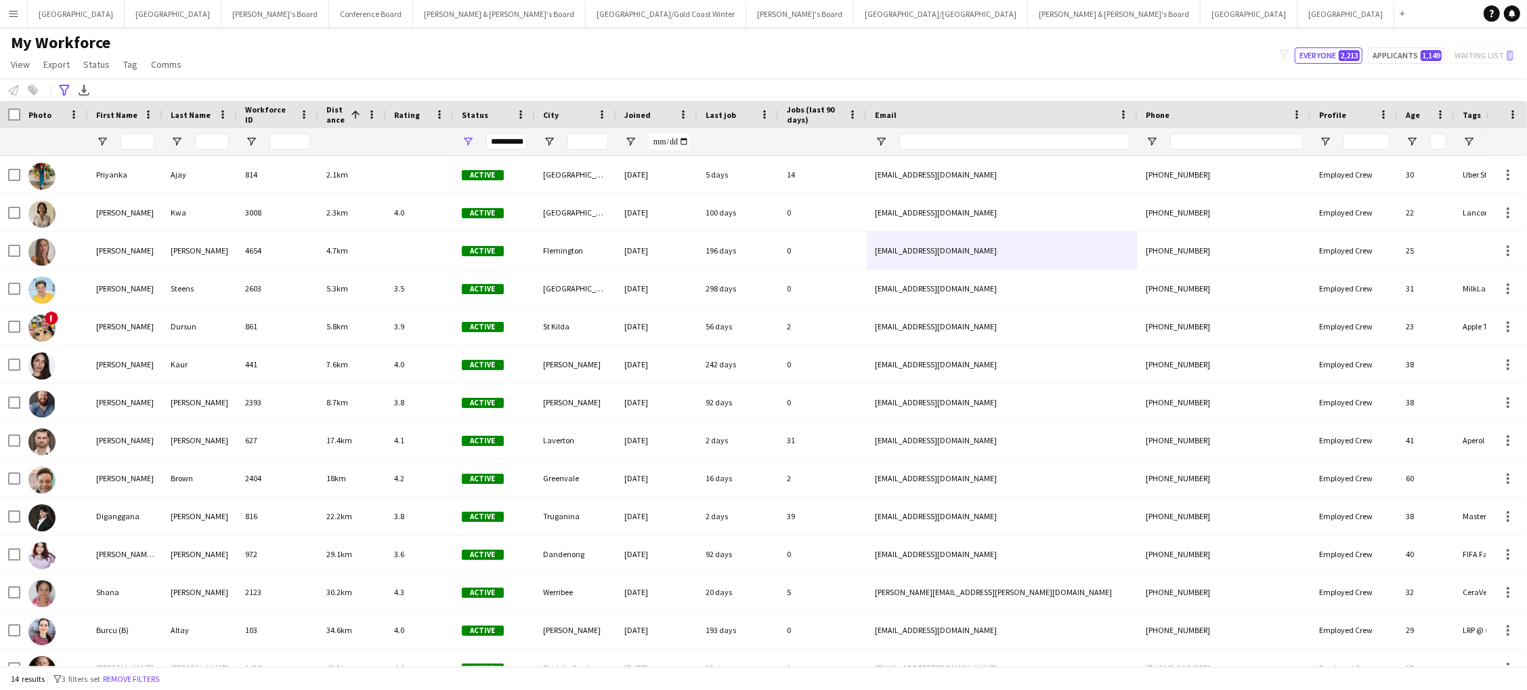
click at [450, 75] on div "My Workforce View Views Default view New view Update view Delete view Edit name…" at bounding box center [763, 56] width 1527 height 46
